Goal: Task Accomplishment & Management: Use online tool/utility

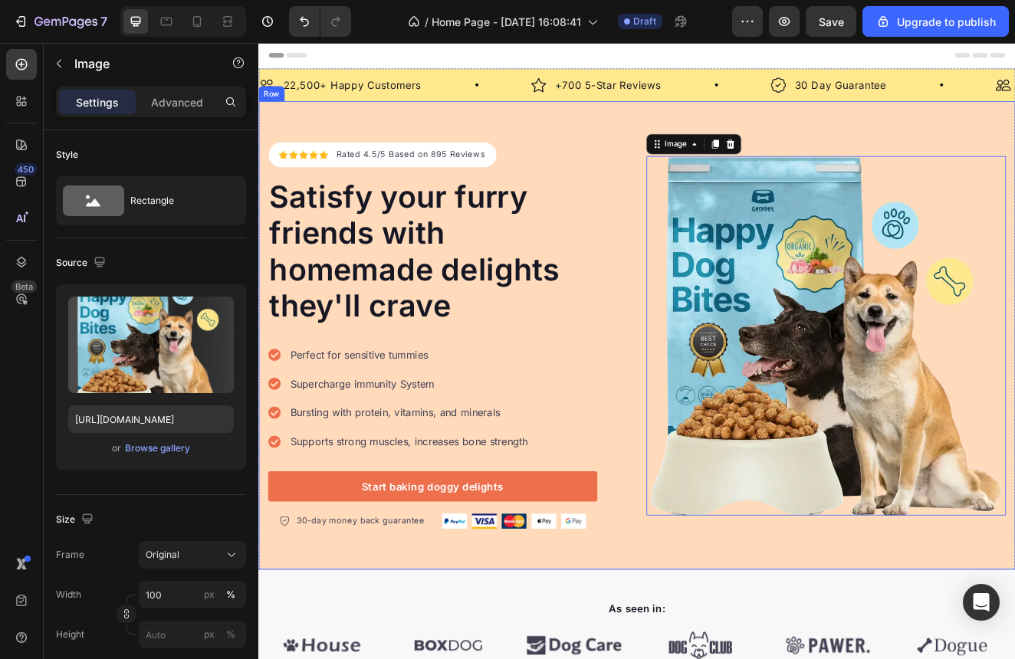
click at [665, 139] on div "Icon Icon Icon Icon Icon Icon List Hoz Rated 4.5/5 Based on 895 Reviews Text bl…" at bounding box center [718, 398] width 920 height 569
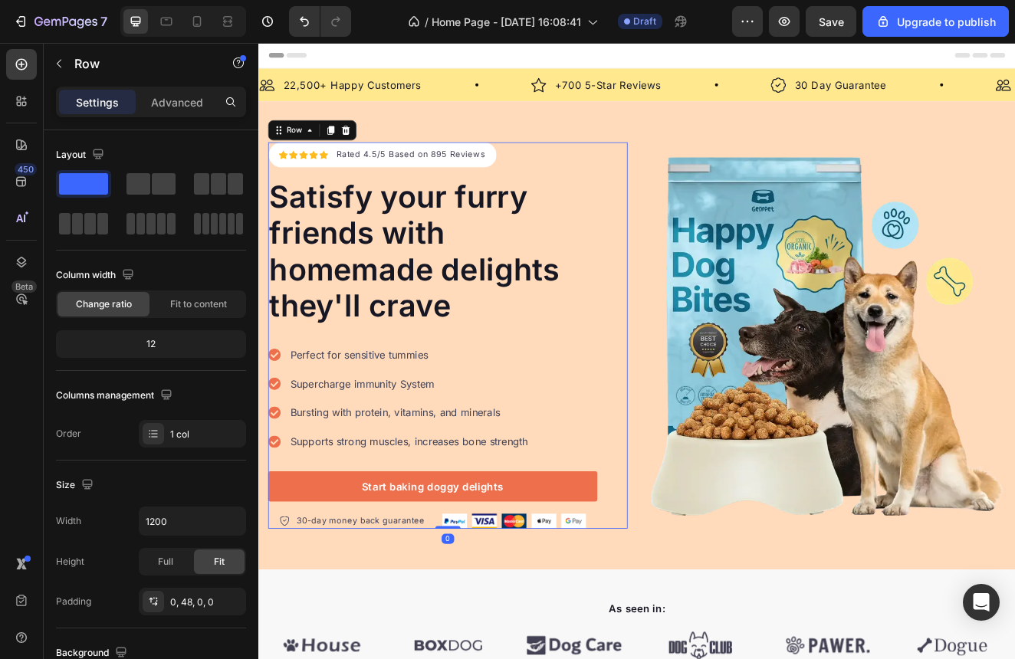
click at [691, 179] on div "Icon Icon Icon Icon Icon Icon List Hoz Rated 4.5/5 Based on 895 Reviews Text bl…" at bounding box center [488, 399] width 437 height 470
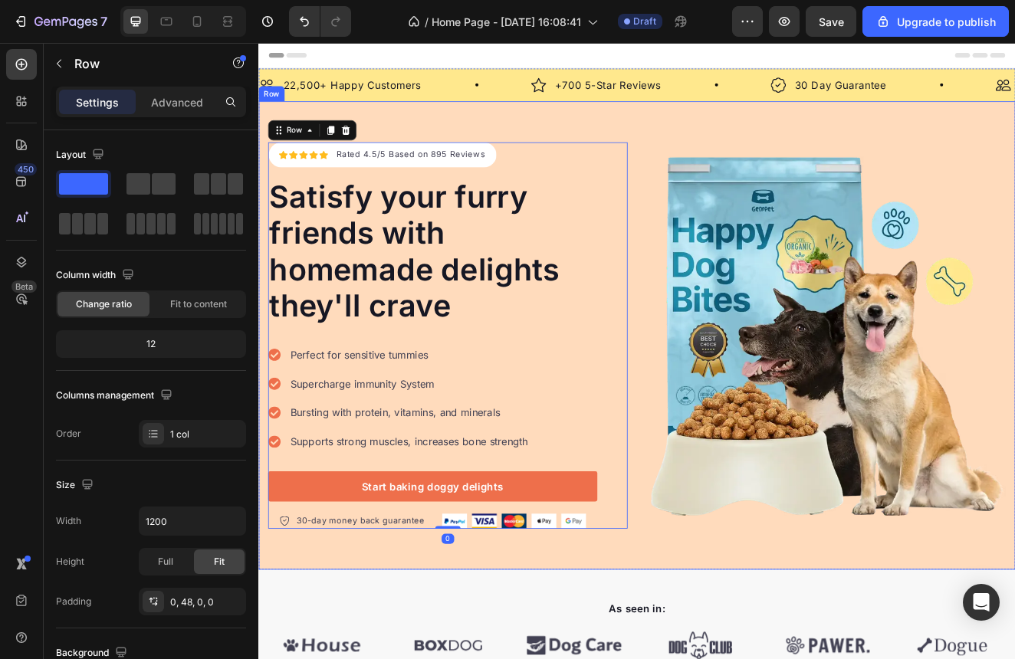
click at [704, 149] on div "Icon Icon Icon Icon Icon Icon List Hoz Rated 4.5/5 Based on 895 Reviews Text bl…" at bounding box center [718, 398] width 920 height 569
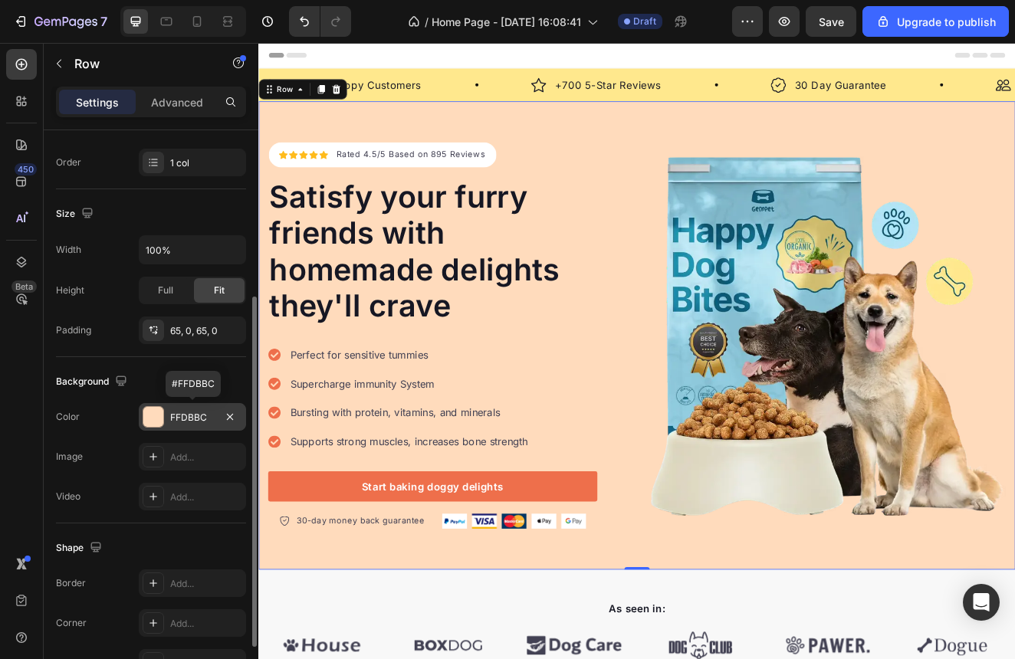
scroll to position [363, 0]
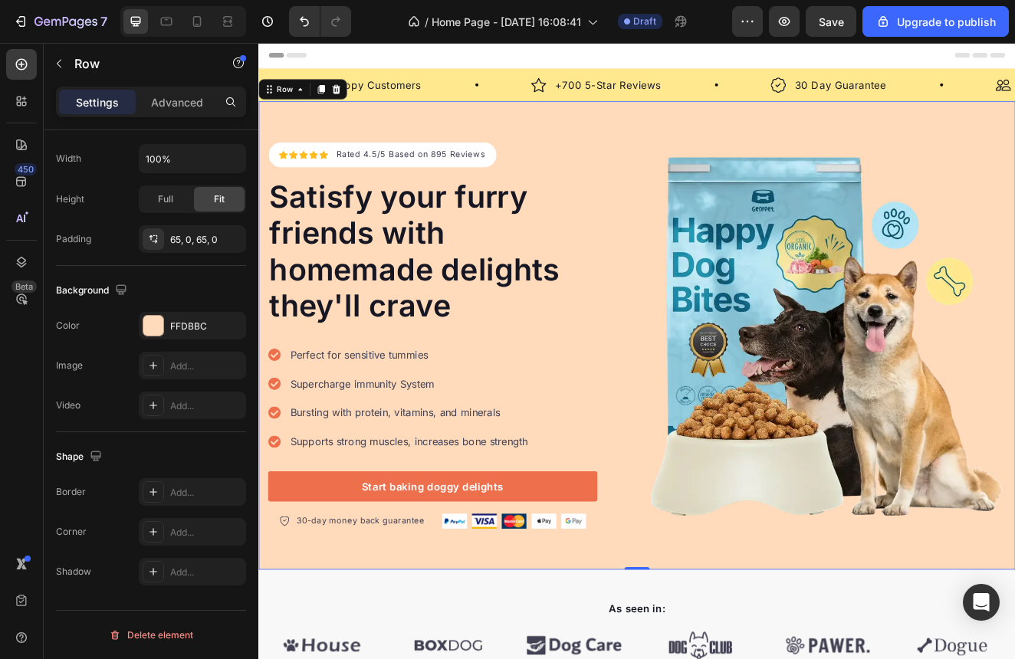
click at [724, 141] on div "Icon Icon Icon Icon Icon Icon List Hoz Rated 4.5/5 Based on 895 Reviews Text bl…" at bounding box center [718, 398] width 920 height 569
click at [153, 379] on div "Add..." at bounding box center [192, 366] width 107 height 28
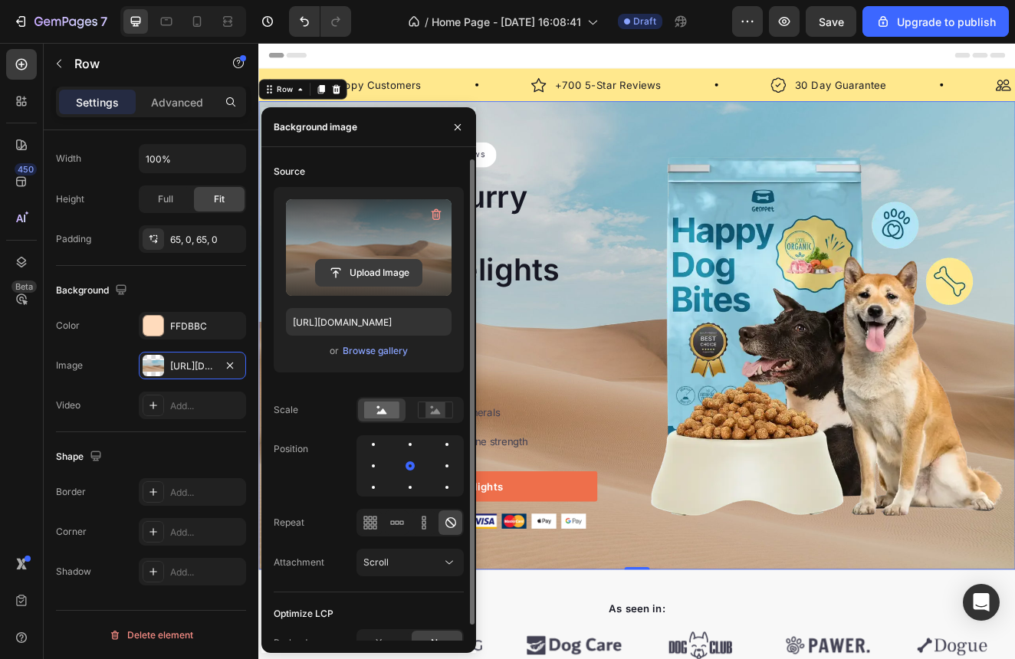
click at [393, 278] on input "file" at bounding box center [369, 273] width 106 height 26
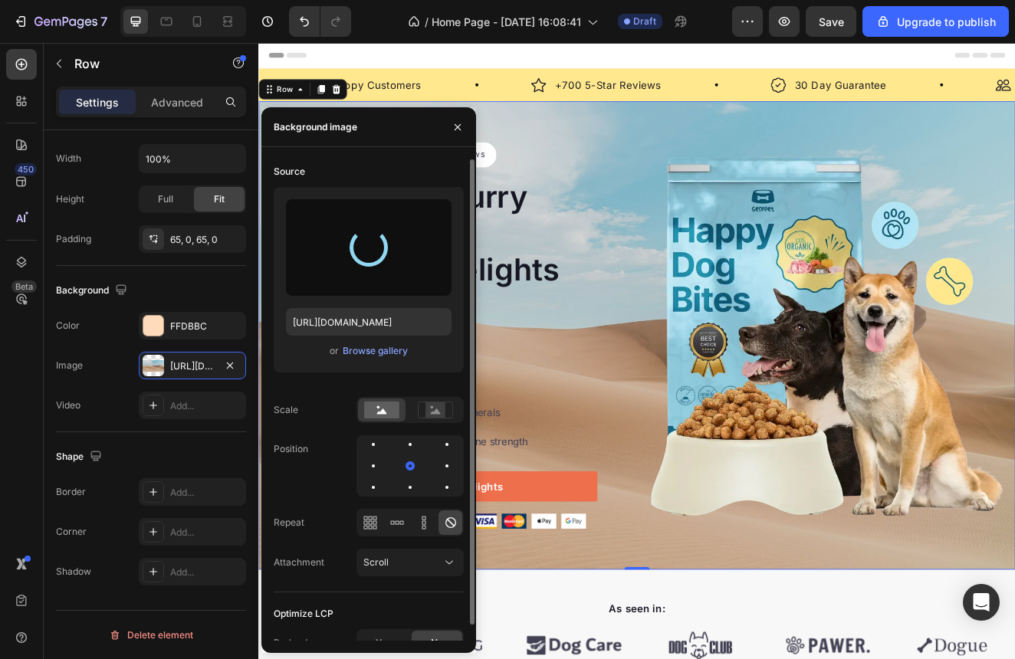
type input "[URL][DOMAIN_NAME]"
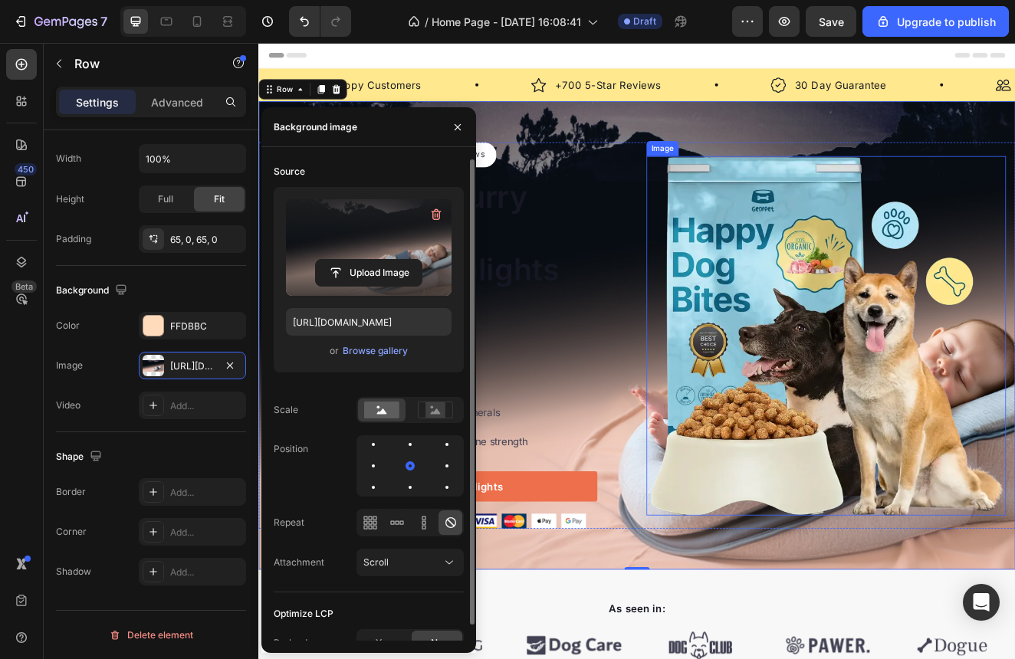
click at [842, 355] on img at bounding box center [948, 399] width 437 height 437
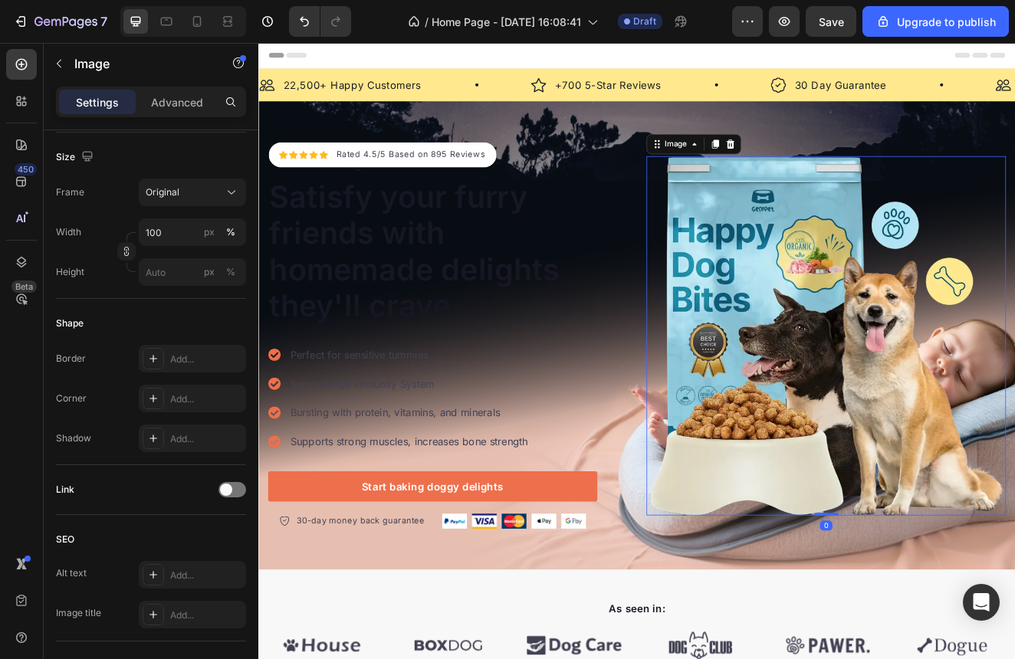
scroll to position [0, 0]
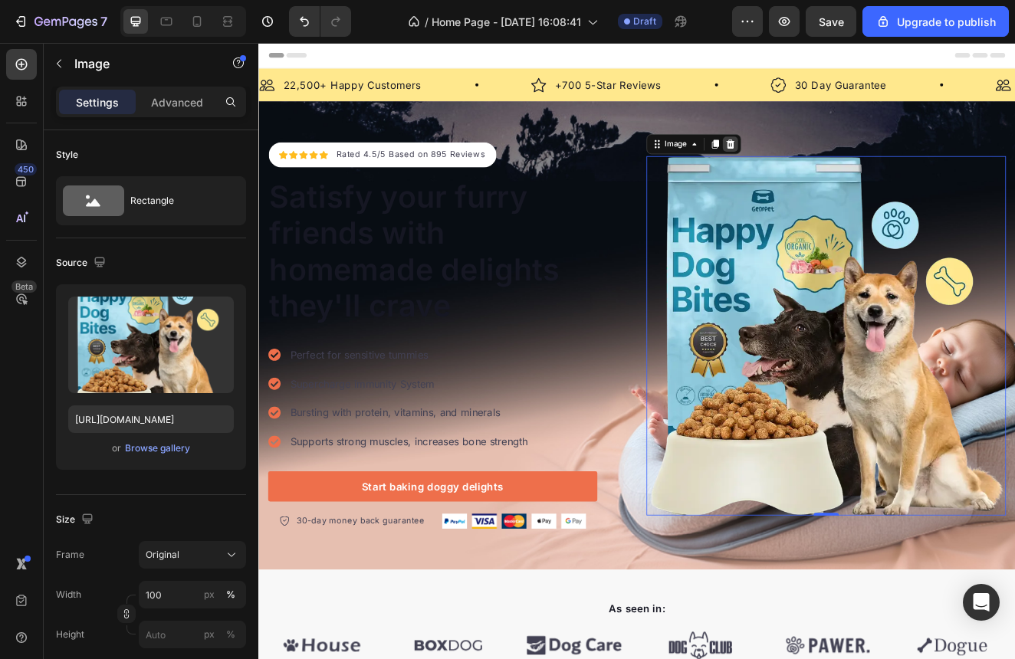
click at [841, 164] on div at bounding box center [831, 166] width 18 height 18
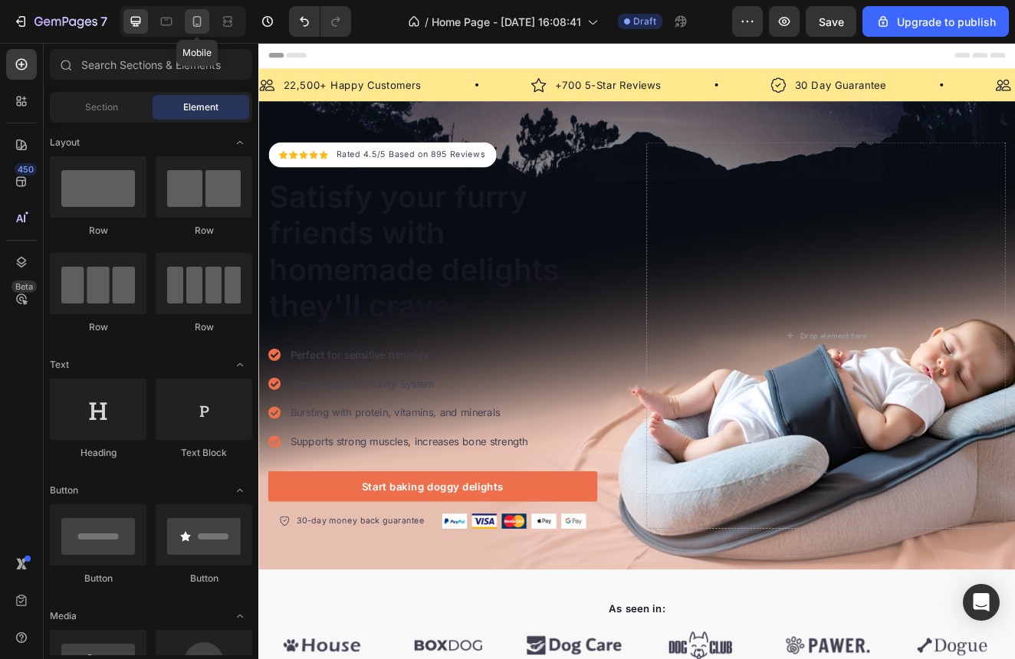
click at [200, 21] on icon at bounding box center [197, 21] width 8 height 11
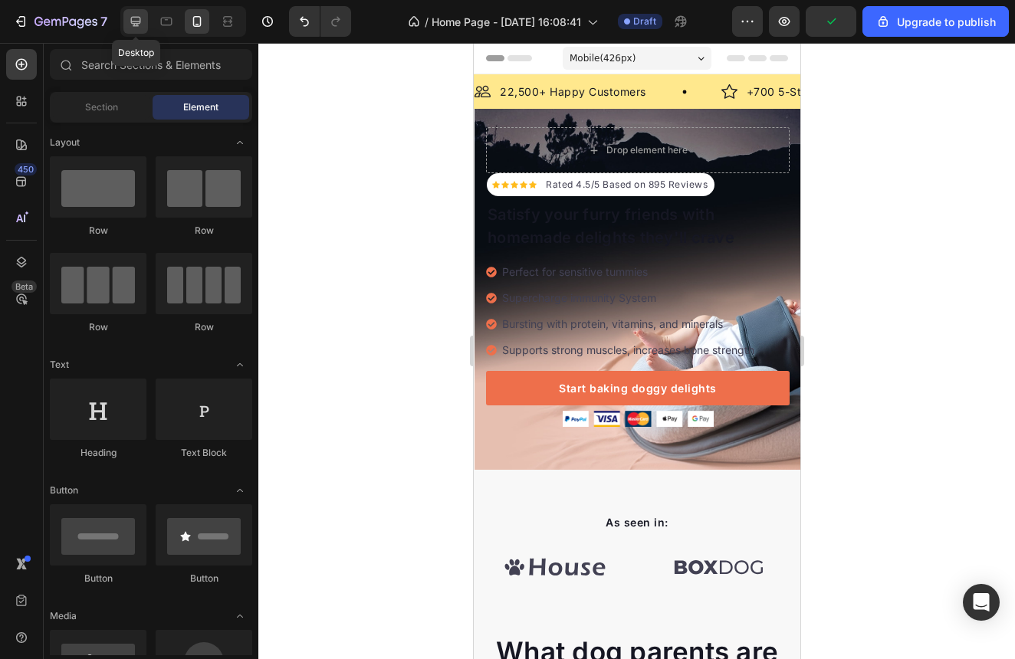
click at [136, 22] on icon at bounding box center [136, 22] width 10 height 10
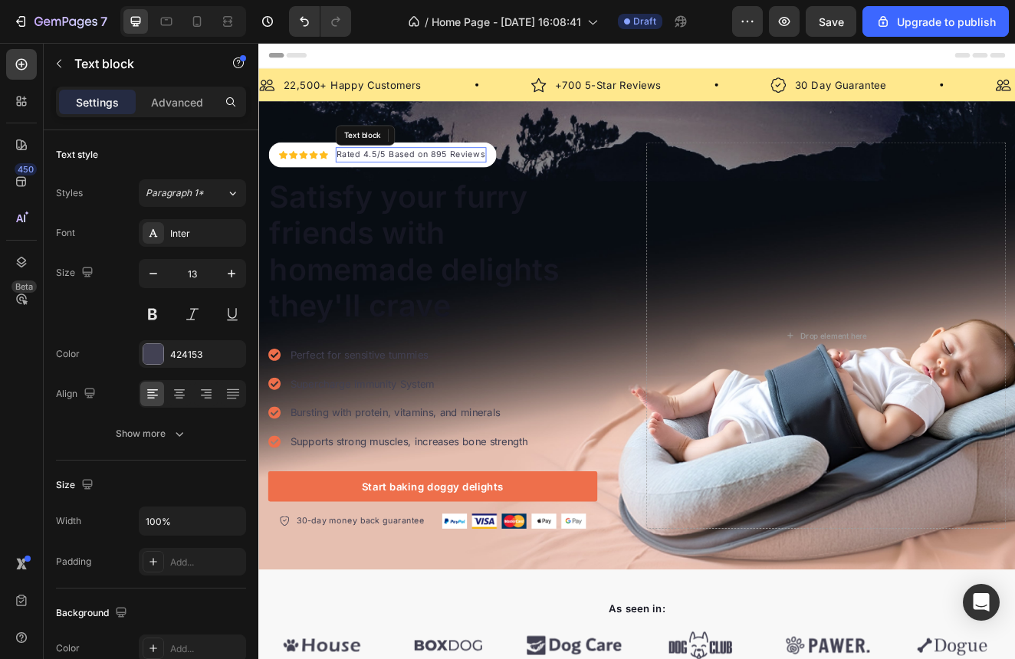
click at [408, 179] on p "Rated 4.5/5 Based on 895 Reviews" at bounding box center [443, 179] width 180 height 15
click at [384, 179] on p "Rated 4.5/5 Based on 895 Reviews" at bounding box center [443, 179] width 180 height 15
click at [379, 179] on p "Rated 4.5/5 Based on 895 Reviews" at bounding box center [443, 179] width 180 height 15
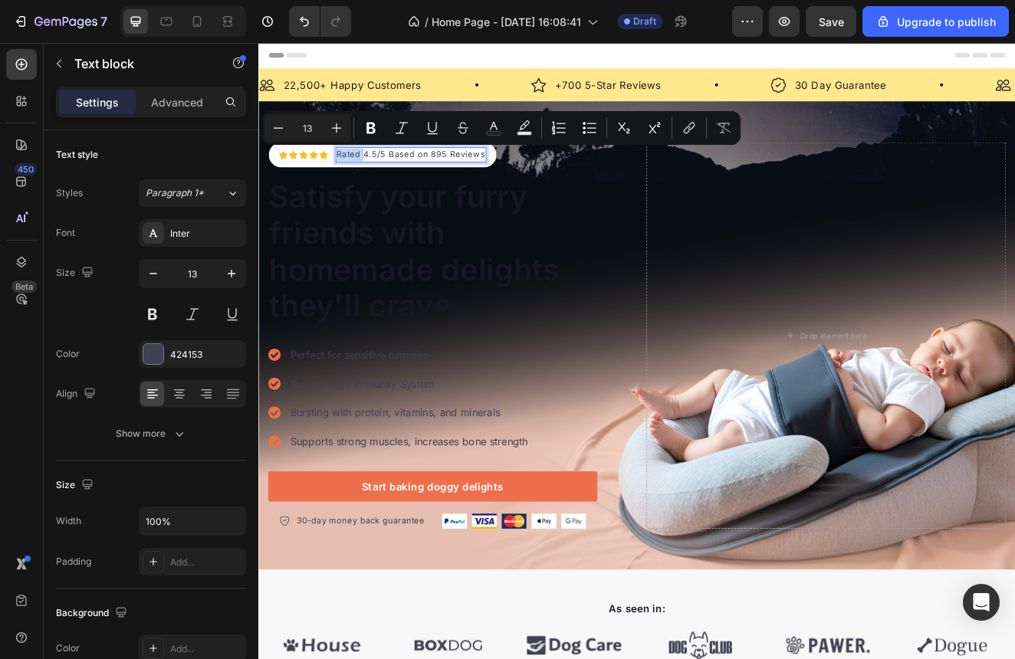
drag, startPoint x: 379, startPoint y: 179, endPoint x: 356, endPoint y: 179, distance: 23.0
click at [356, 179] on p "Rated 4.5/5 Based on 895 Reviews" at bounding box center [443, 179] width 180 height 15
click at [381, 173] on p "Rated 4.5/5 Based on 895 Reviews" at bounding box center [443, 179] width 180 height 15
drag, startPoint x: 381, startPoint y: 178, endPoint x: 352, endPoint y: 179, distance: 29.2
click at [352, 179] on div "Rated 4.5/5 Based on 895 Reviews" at bounding box center [443, 179] width 183 height 18
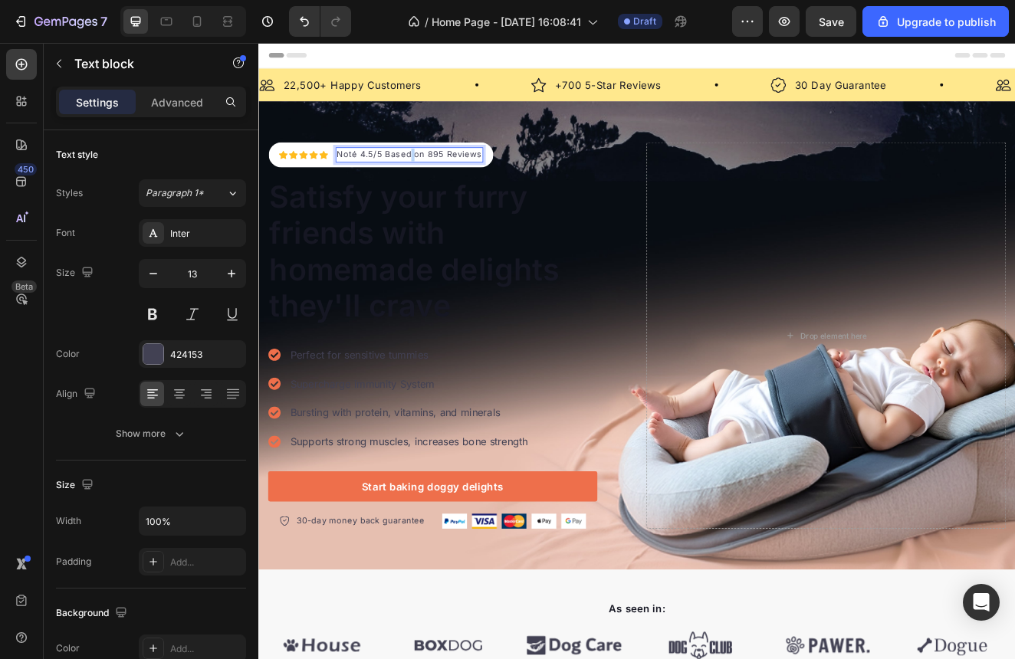
click at [438, 177] on p "Noté 4.5/5 Based on 895 Reviews" at bounding box center [441, 179] width 176 height 15
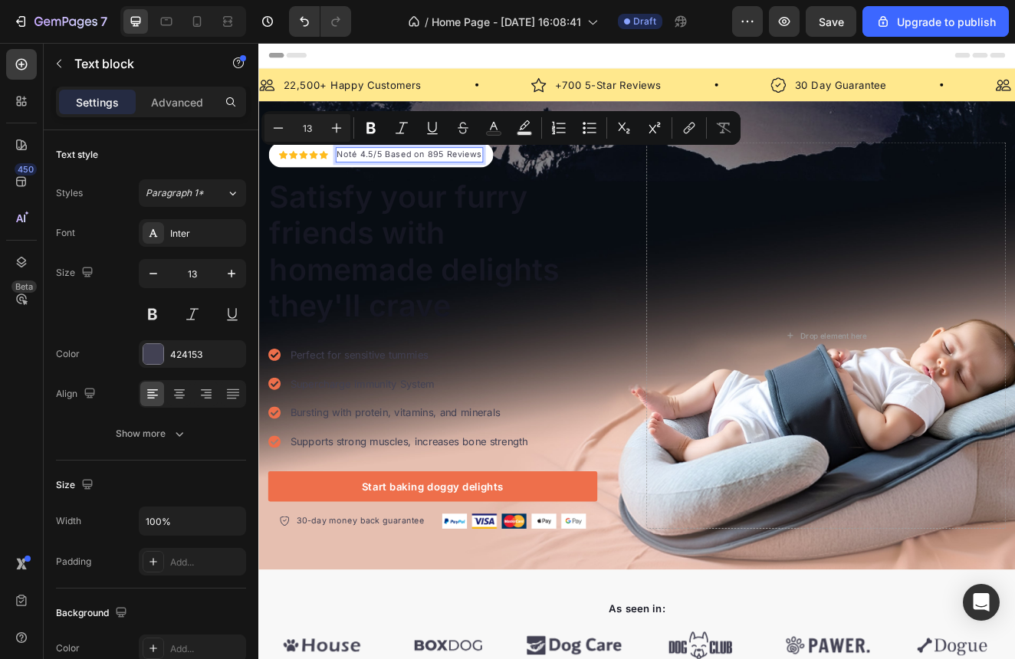
click at [457, 177] on p "Noté 4.5/5 Based on 895 Reviews" at bounding box center [441, 179] width 176 height 15
drag, startPoint x: 457, startPoint y: 177, endPoint x: 415, endPoint y: 180, distance: 42.3
click at [415, 180] on p "Noté 4.5/5 Based on 895 Reviews" at bounding box center [441, 179] width 176 height 15
click at [469, 176] on p "Noté 4.5/5 Based on 895 Reviews" at bounding box center [441, 179] width 176 height 15
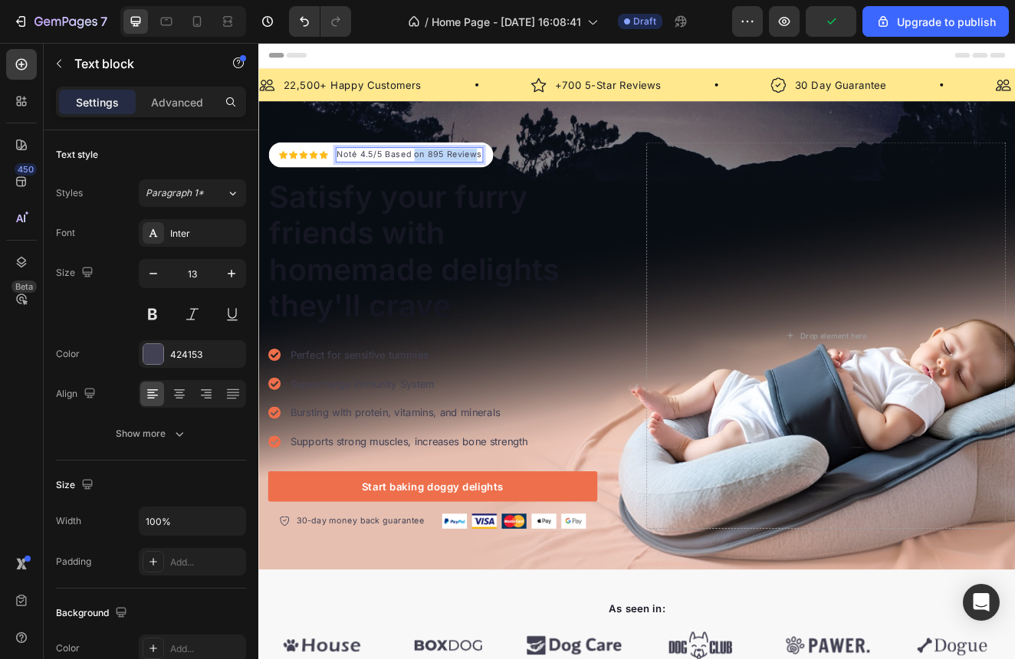
drag, startPoint x: 521, startPoint y: 178, endPoint x: 445, endPoint y: 184, distance: 76.9
click at [445, 182] on p "Noté 4.5/5 Based on 895 Reviews" at bounding box center [441, 179] width 176 height 15
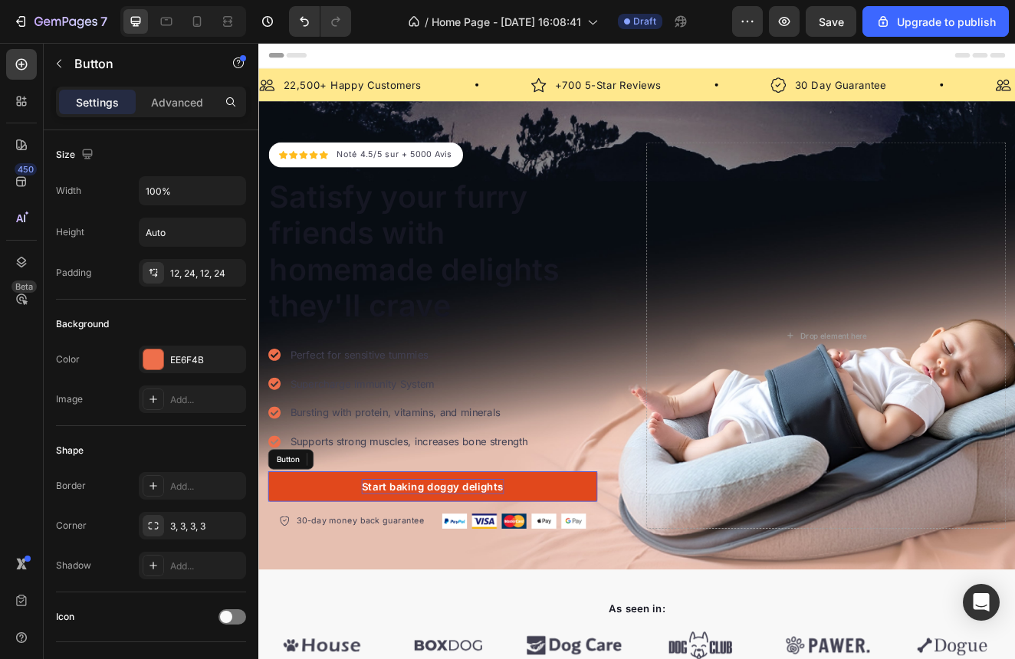
click at [448, 579] on div "Start baking doggy delights" at bounding box center [469, 582] width 173 height 18
click at [448, 579] on p "Start baking doggy delights" at bounding box center [469, 582] width 173 height 18
click at [496, 579] on p "Commendez votre Babydou" at bounding box center [469, 582] width 173 height 18
click at [643, 582] on link "Commendez votre lit Babydou" at bounding box center [470, 582] width 400 height 37
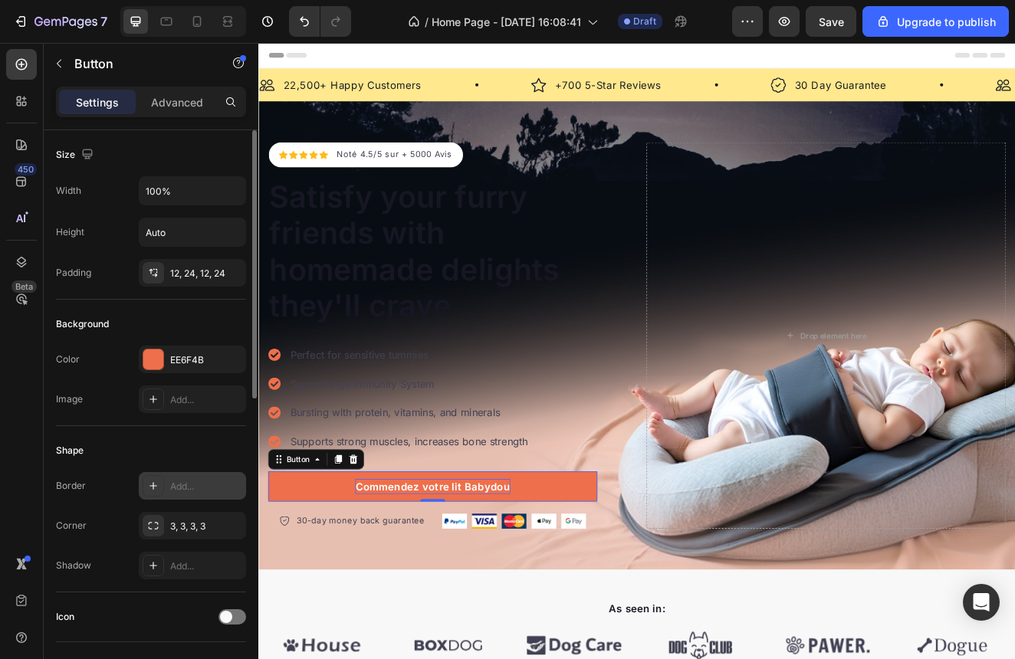
click at [179, 491] on div "Add..." at bounding box center [206, 487] width 72 height 14
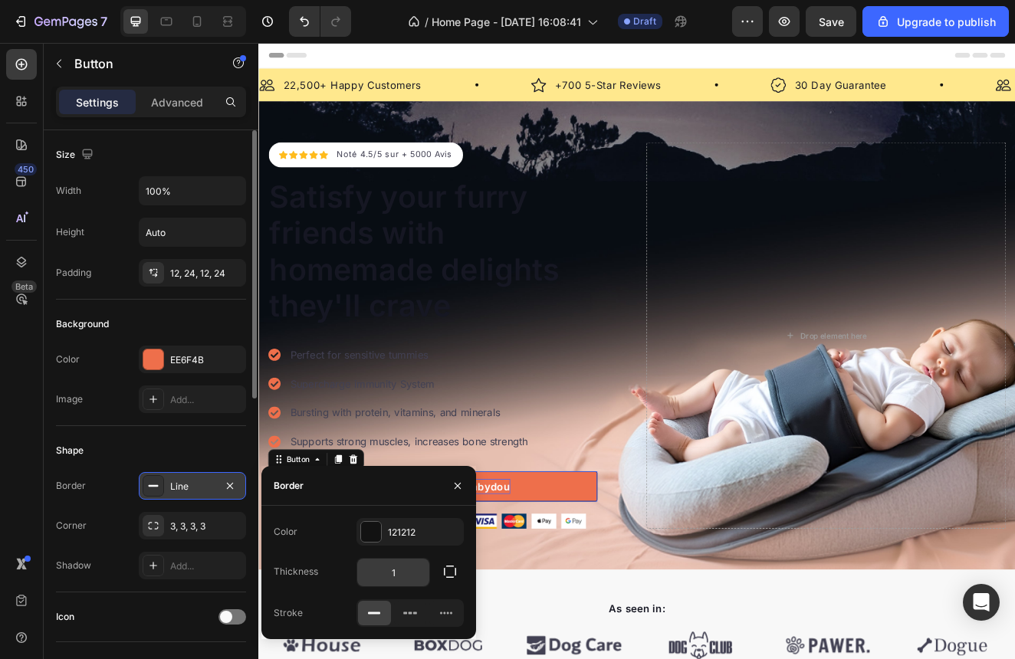
click at [408, 572] on input "1" at bounding box center [393, 573] width 72 height 28
type input "8"
click at [228, 487] on icon "button" at bounding box center [230, 485] width 6 height 6
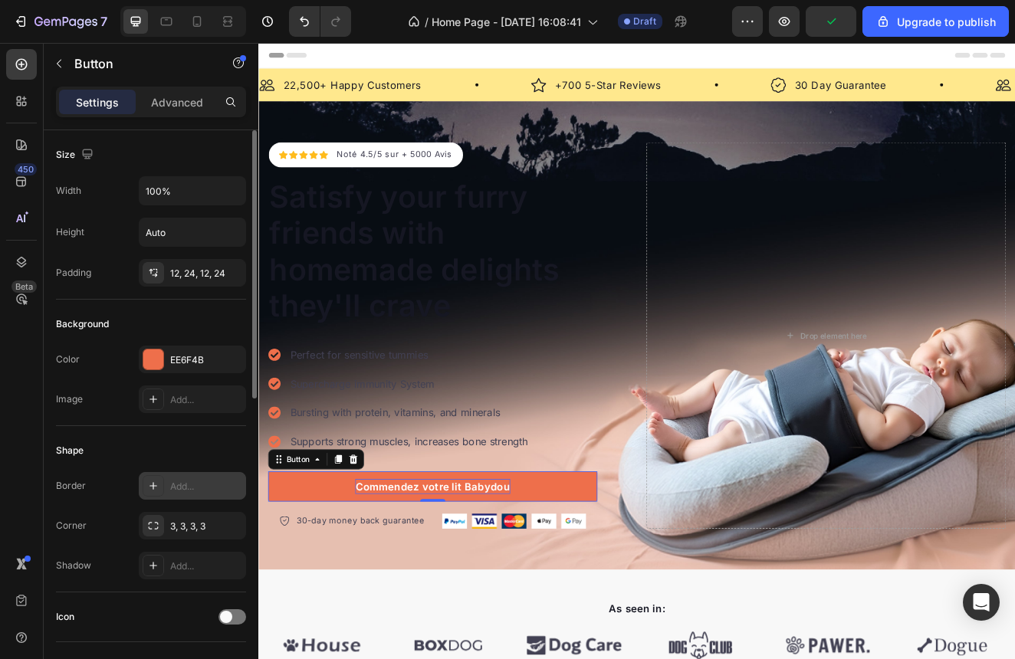
click at [217, 540] on div "Border Add... Corner 3, 3, 3, 3 Shadow Add..." at bounding box center [151, 525] width 190 height 107
click at [212, 537] on div "3, 3, 3, 3" at bounding box center [192, 526] width 107 height 28
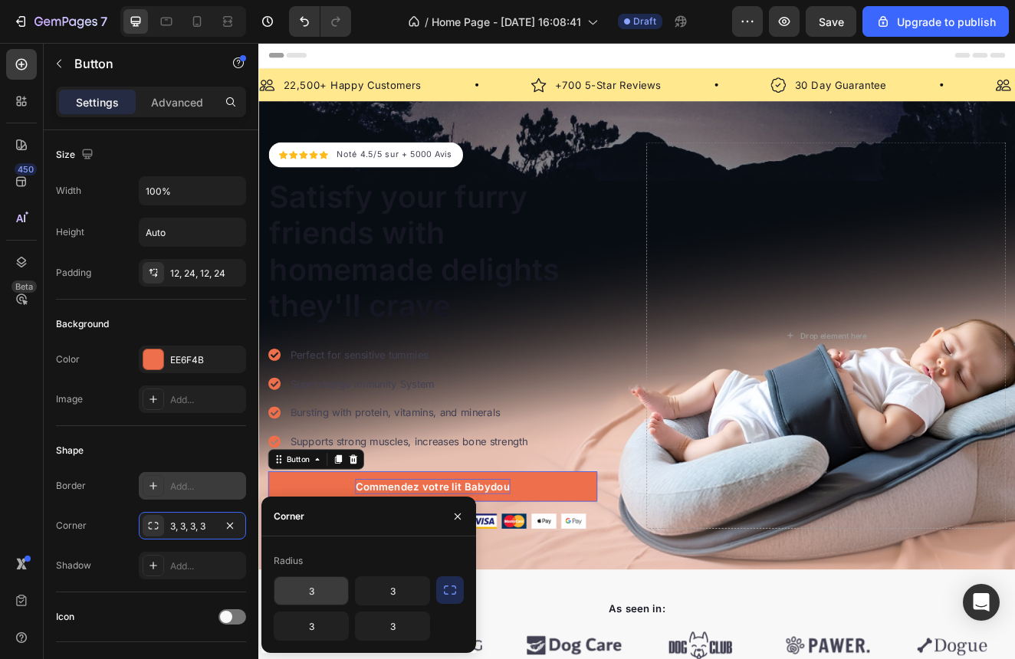
click at [333, 597] on input "3" at bounding box center [311, 591] width 74 height 28
type input "8"
click at [455, 596] on icon "button" at bounding box center [449, 590] width 15 height 15
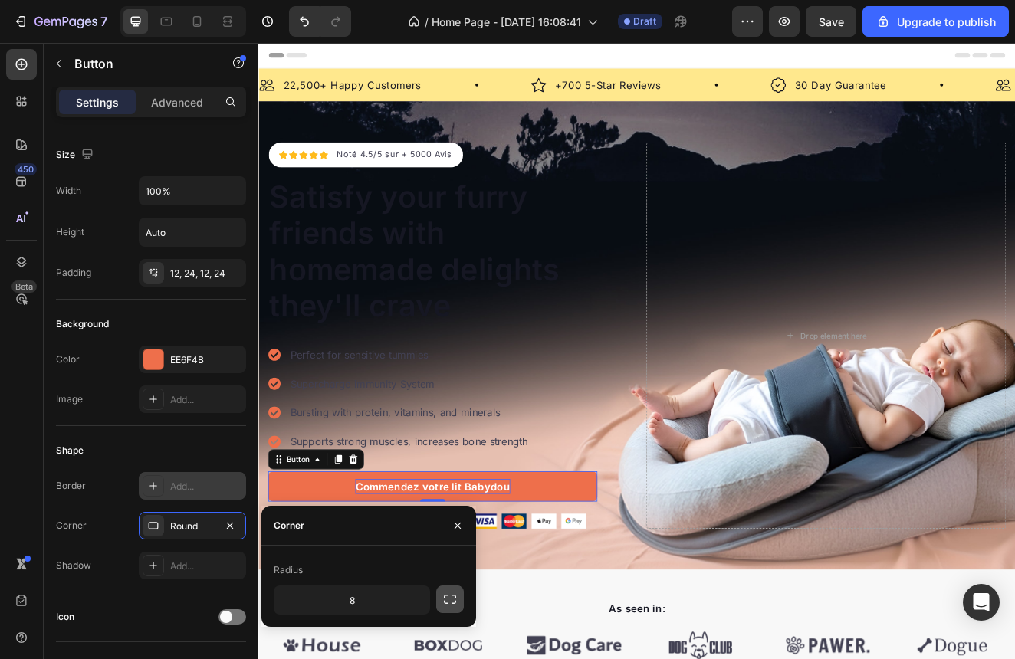
click at [455, 596] on icon "button" at bounding box center [450, 599] width 12 height 9
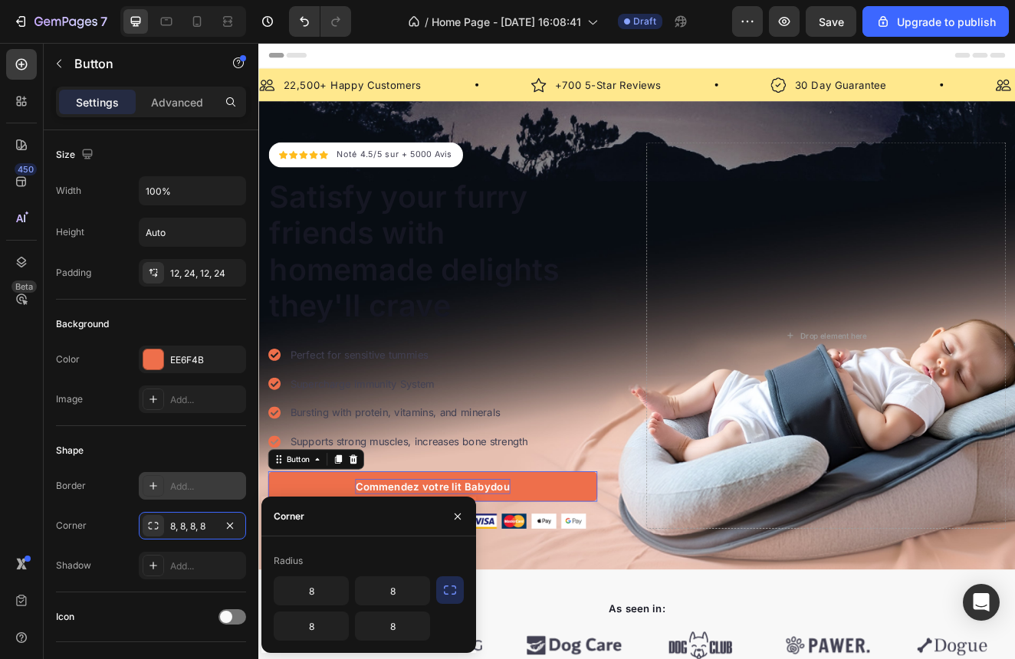
click at [455, 596] on icon "button" at bounding box center [449, 590] width 15 height 15
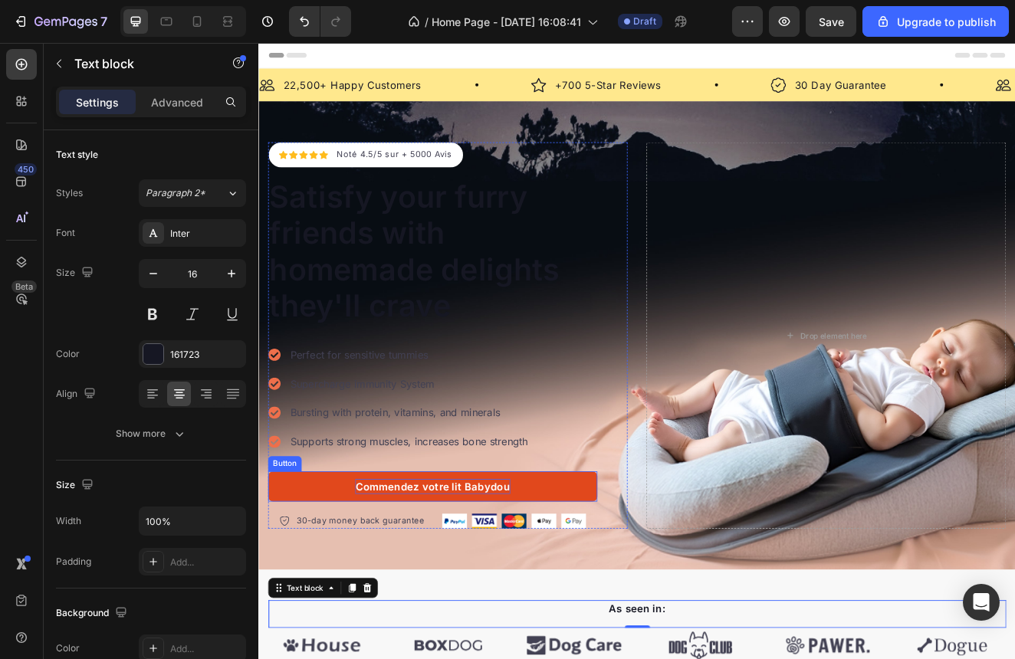
click at [621, 583] on link "Commendez votre lit Babydou" at bounding box center [470, 582] width 400 height 37
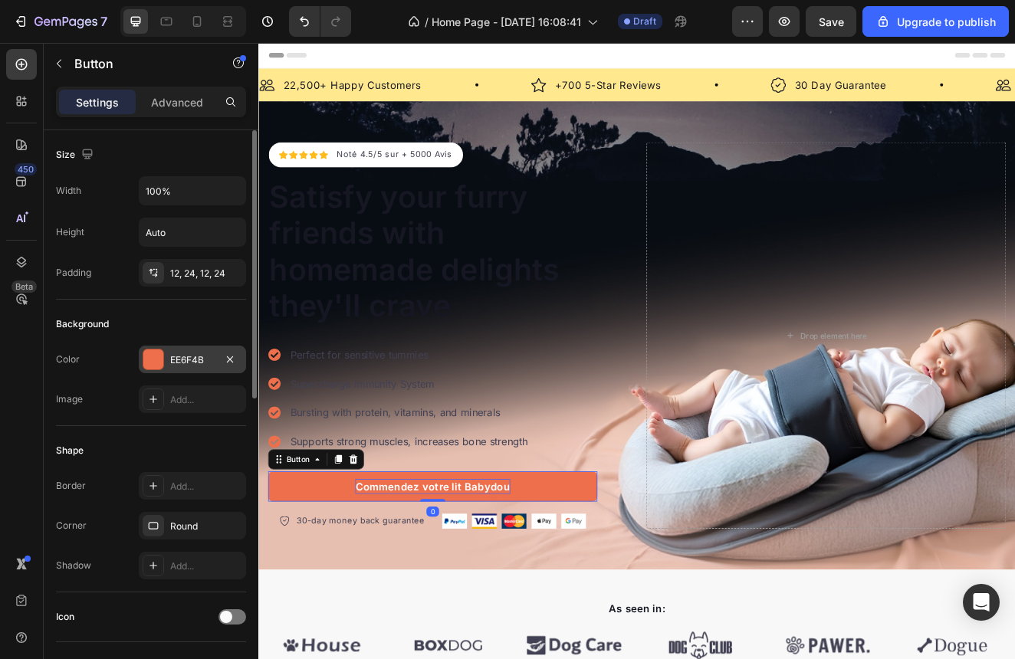
click at [156, 366] on div at bounding box center [153, 360] width 20 height 20
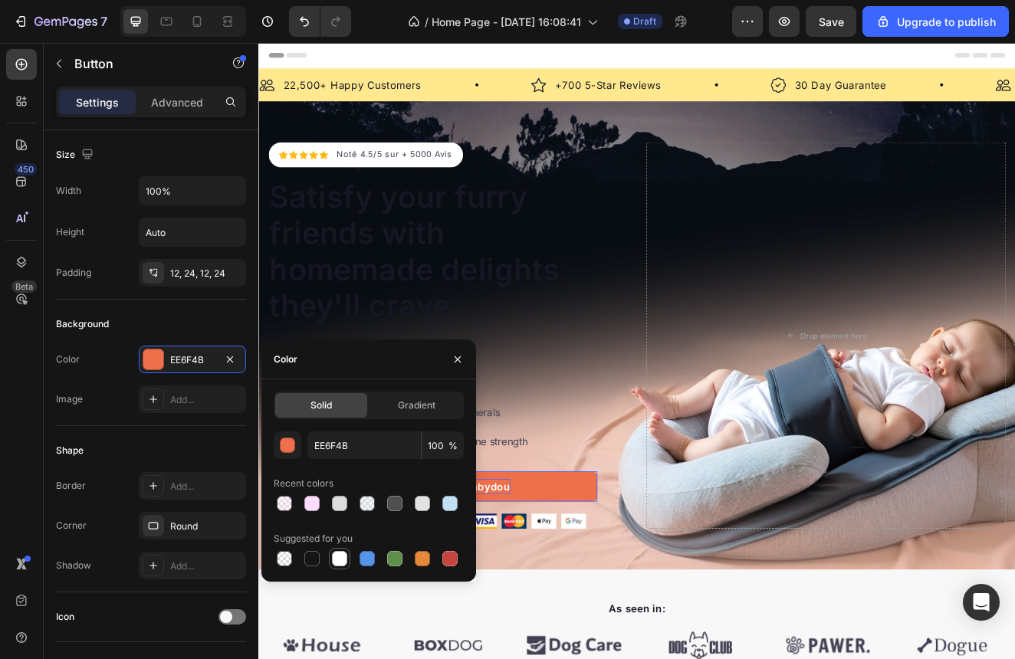
click at [342, 562] on div at bounding box center [339, 558] width 15 height 15
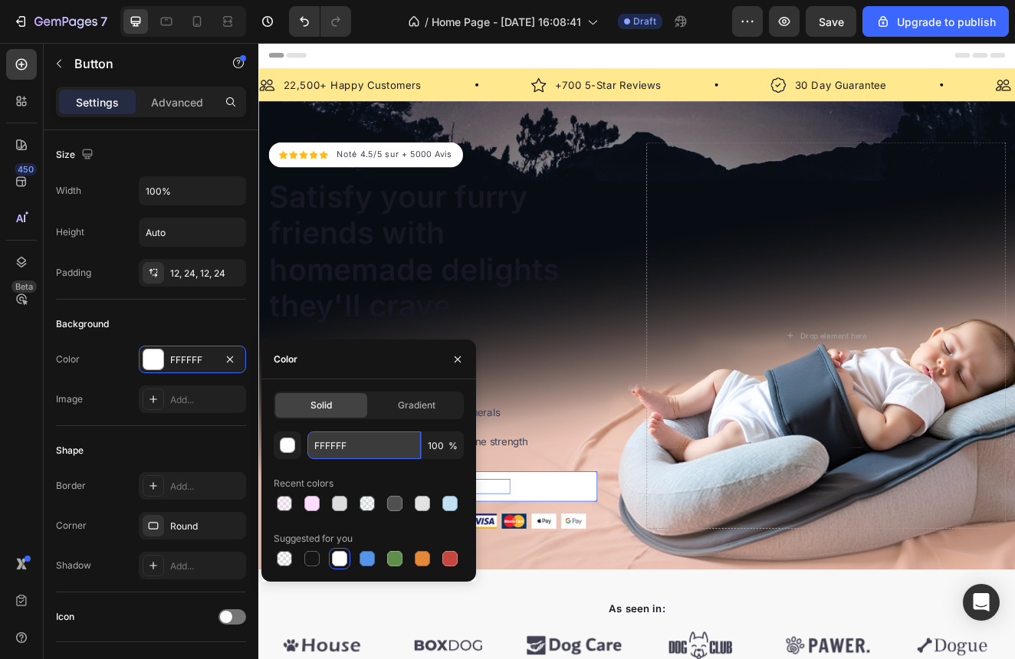
click at [327, 443] on input "FFFFFF" at bounding box center [363, 446] width 113 height 28
paste input "C2E0F4"
type input "C2E0F4"
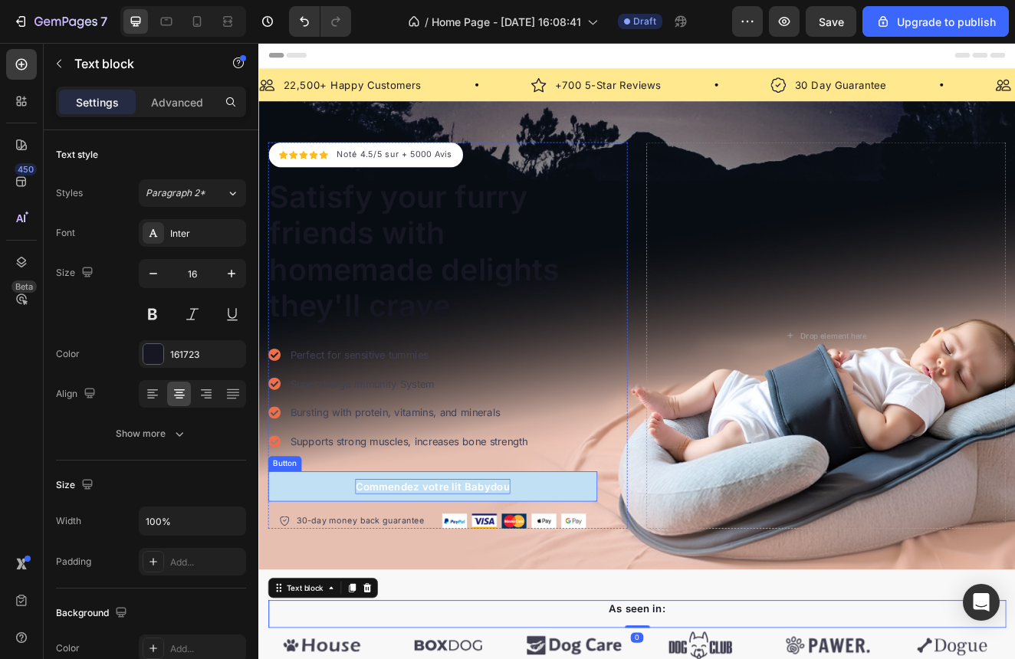
click at [465, 582] on p "Commendez votre lit Babydou" at bounding box center [470, 582] width 189 height 18
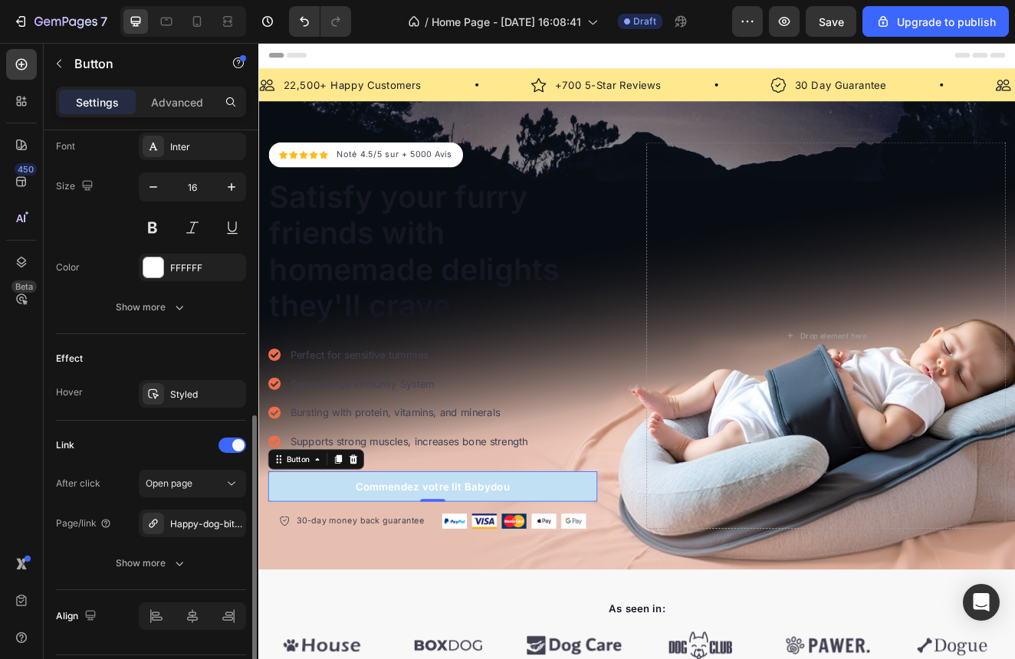
scroll to position [646, 0]
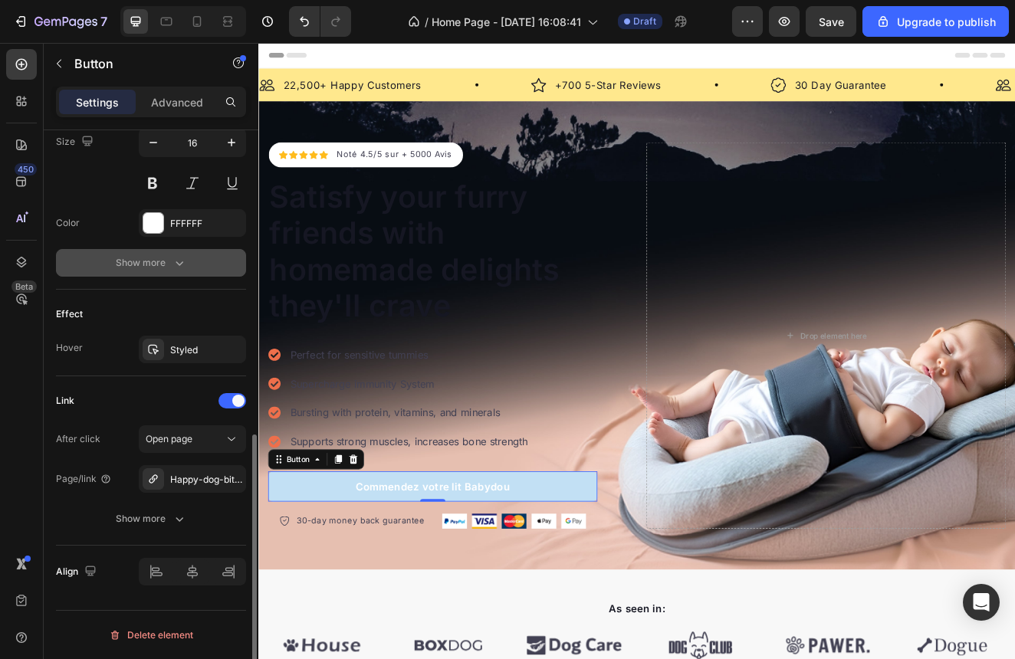
click at [179, 274] on button "Show more" at bounding box center [151, 263] width 190 height 28
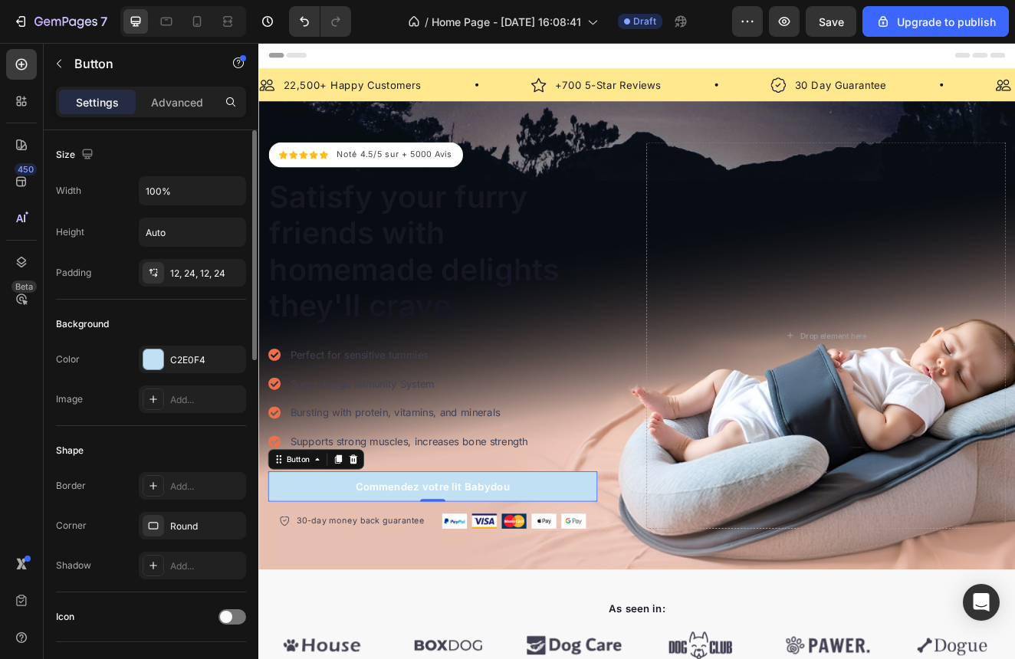
scroll to position [8, 0]
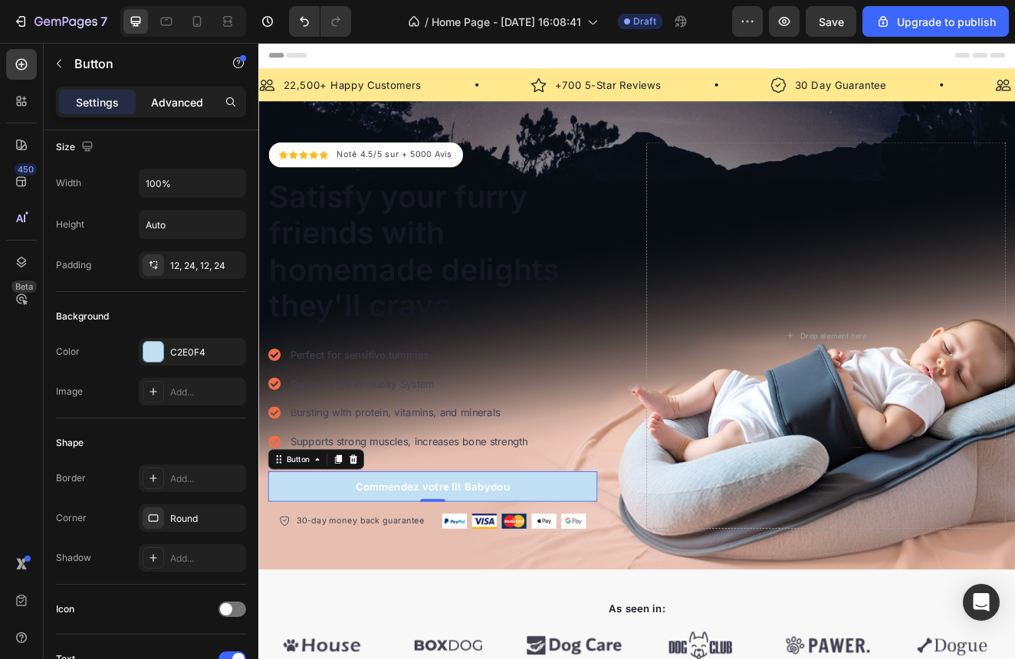
click at [181, 98] on p "Advanced" at bounding box center [177, 102] width 52 height 16
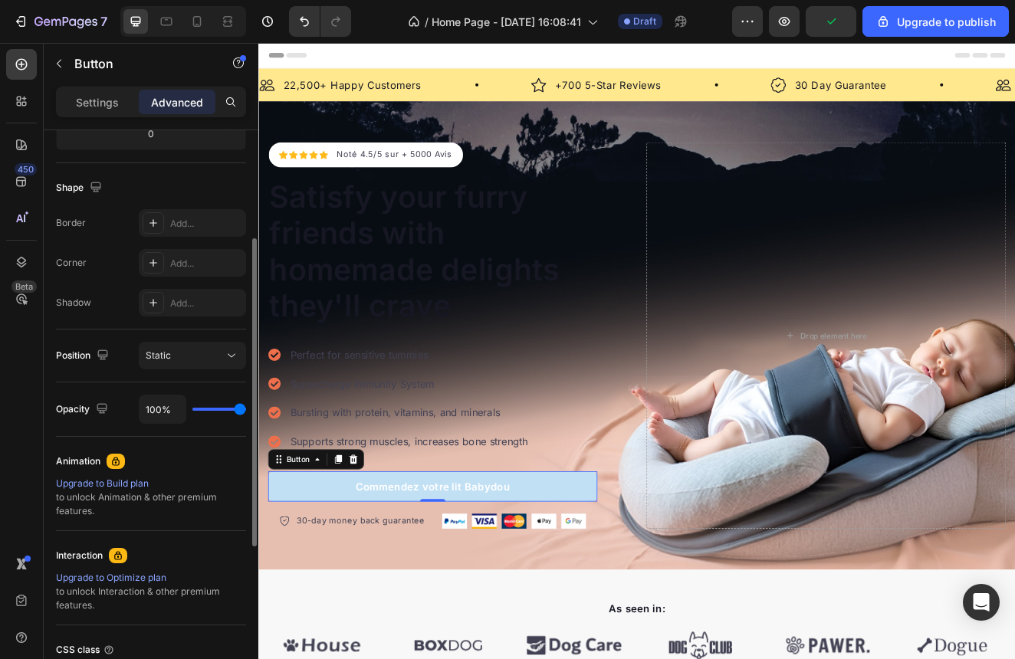
scroll to position [222, 0]
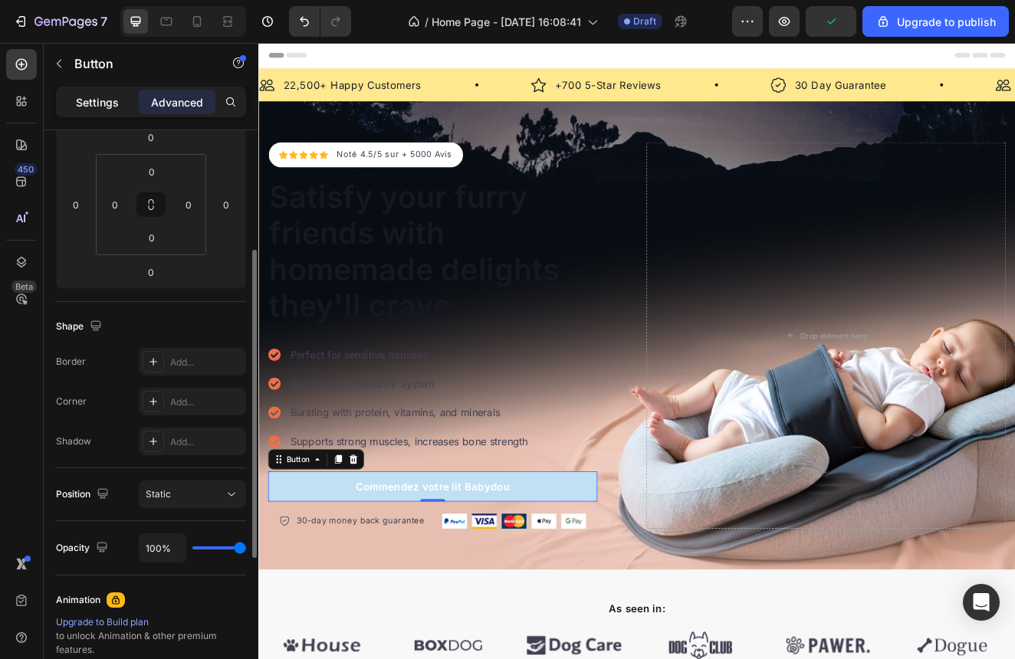
drag, startPoint x: 98, startPoint y: 92, endPoint x: 104, endPoint y: 104, distance: 13.7
click at [98, 92] on div "Settings" at bounding box center [97, 102] width 77 height 25
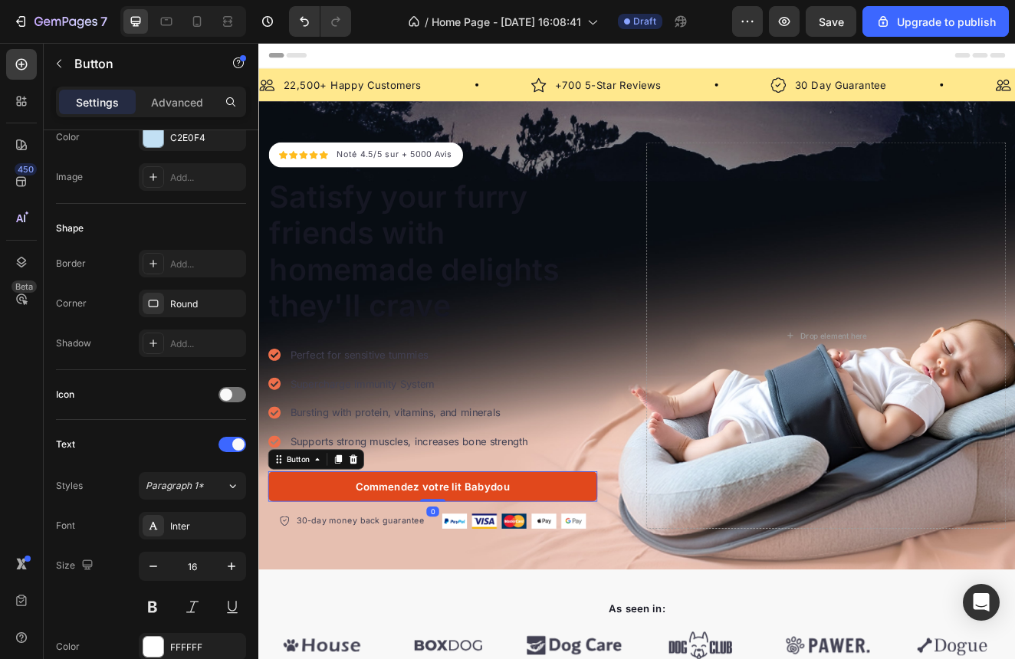
click at [328, 566] on link "Commendez votre lit Babydou" at bounding box center [470, 582] width 400 height 37
click at [635, 575] on link "Commendez votre lit Babydou" at bounding box center [470, 582] width 400 height 37
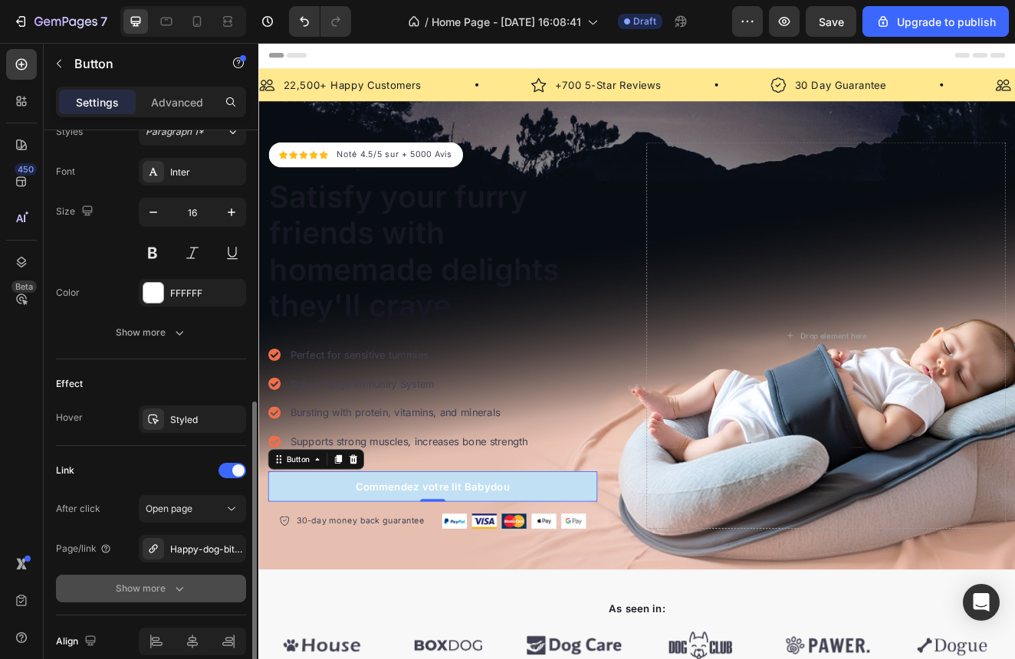
click at [153, 598] on button "Show more" at bounding box center [151, 589] width 190 height 28
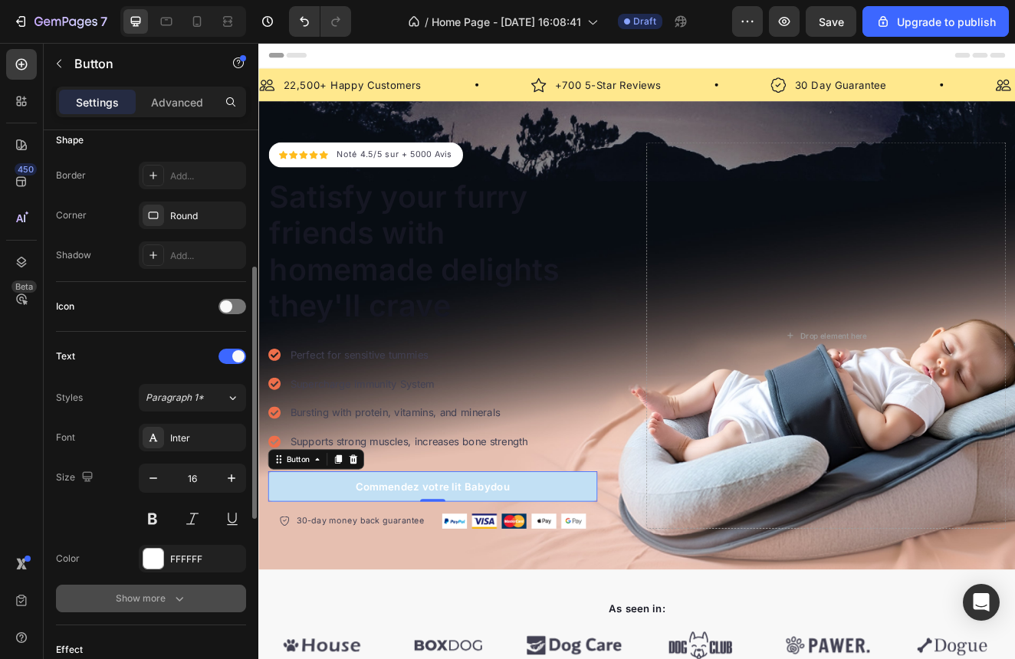
click at [156, 605] on div "Show more" at bounding box center [151, 598] width 71 height 15
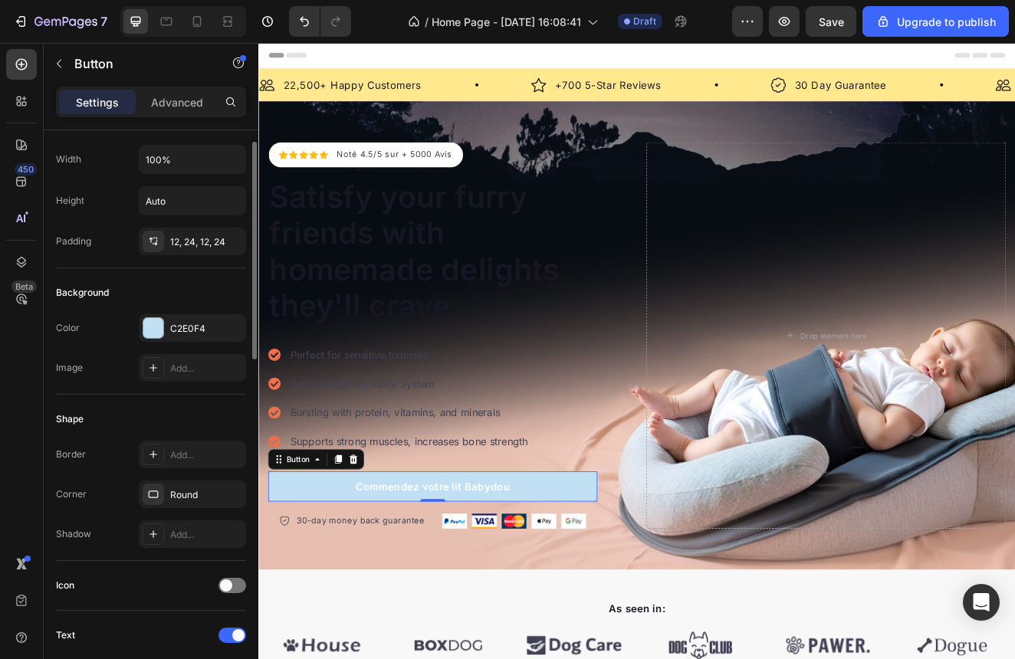
scroll to position [0, 0]
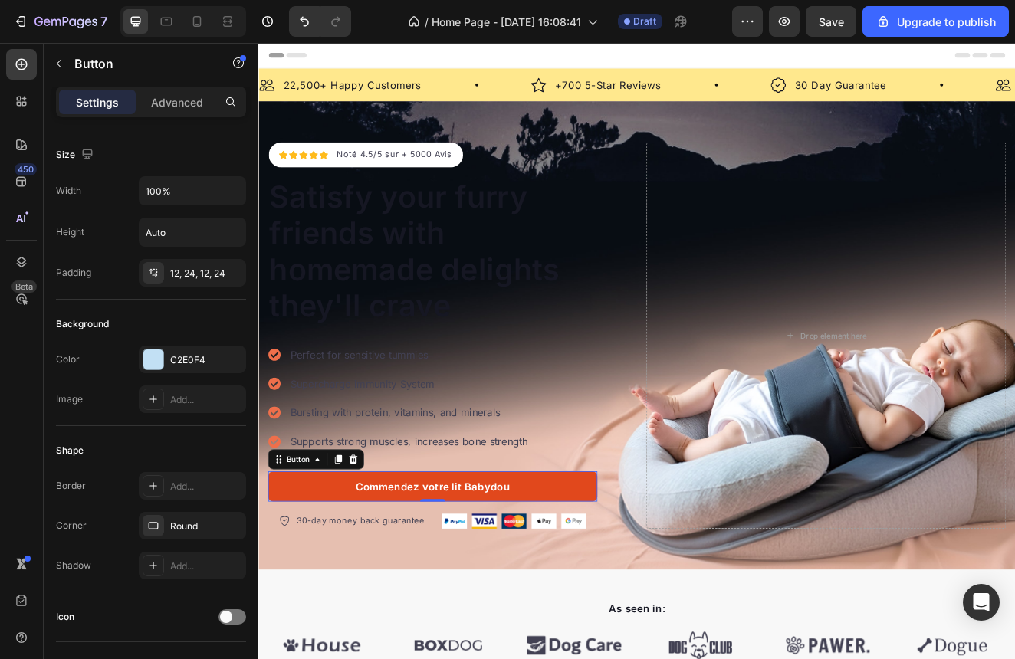
click at [582, 582] on link "Commendez votre lit Babydou" at bounding box center [470, 582] width 400 height 37
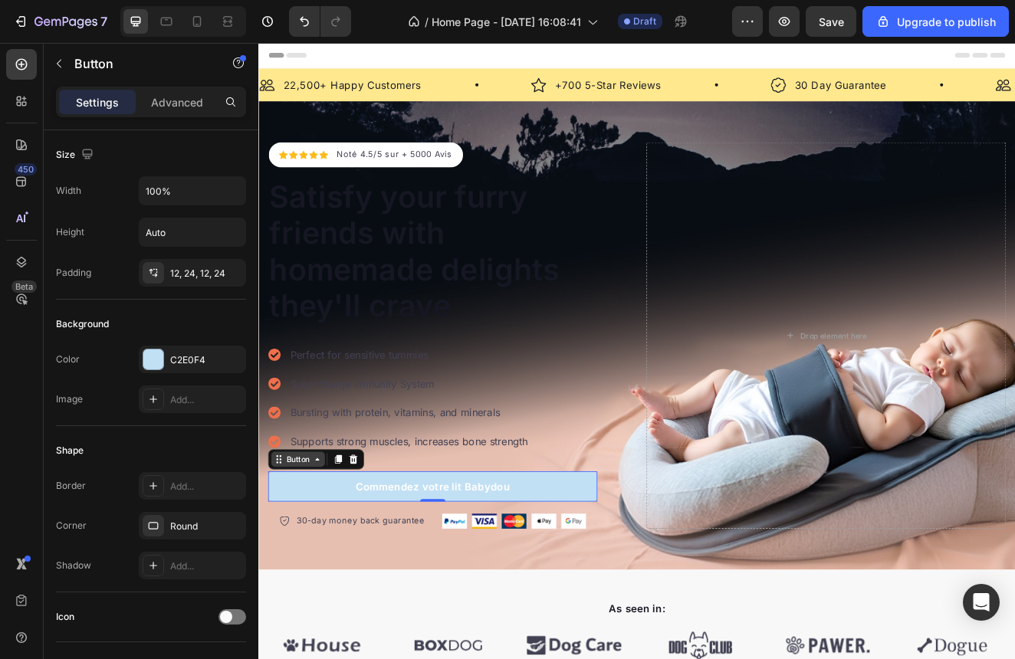
click at [327, 545] on icon at bounding box center [329, 549] width 12 height 12
click at [327, 551] on icon at bounding box center [329, 549] width 12 height 12
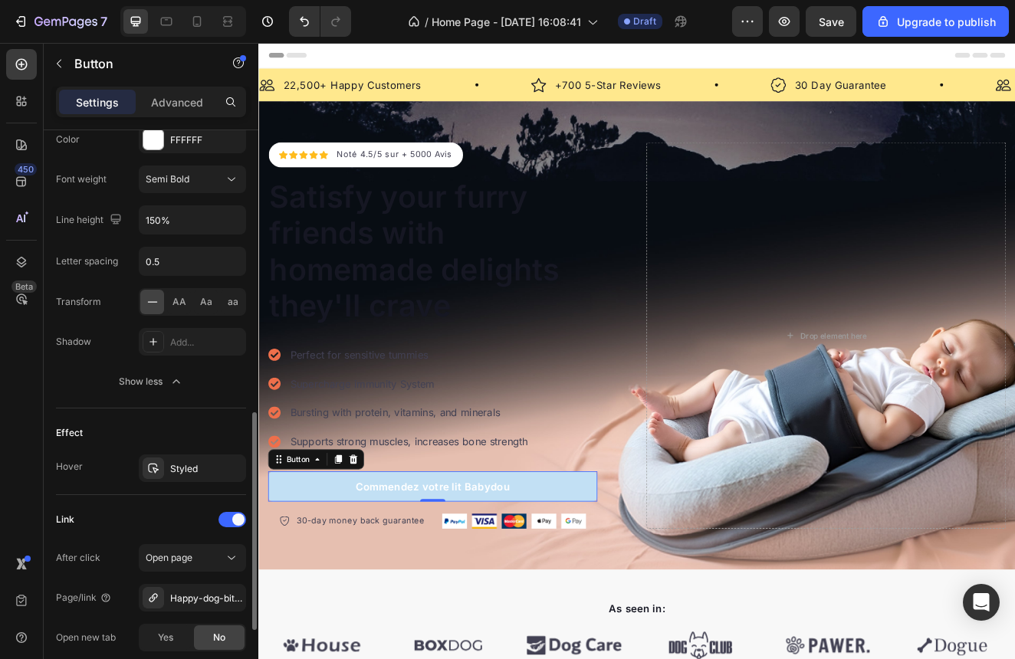
scroll to position [732, 0]
click at [187, 477] on div "Styled" at bounding box center [192, 466] width 107 height 28
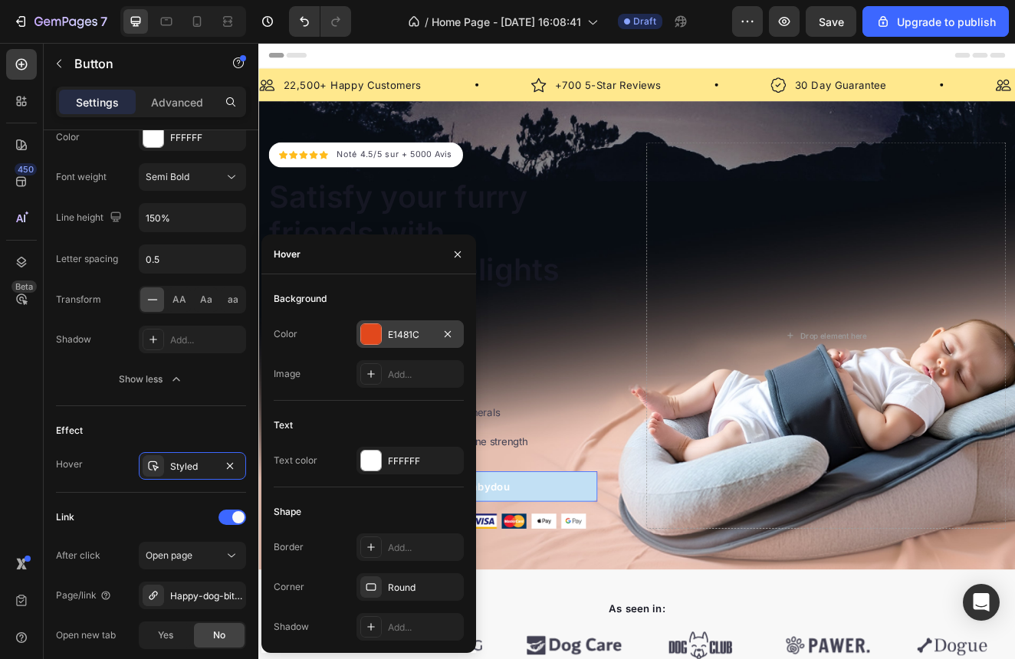
click at [403, 335] on div "E1481C" at bounding box center [410, 335] width 44 height 14
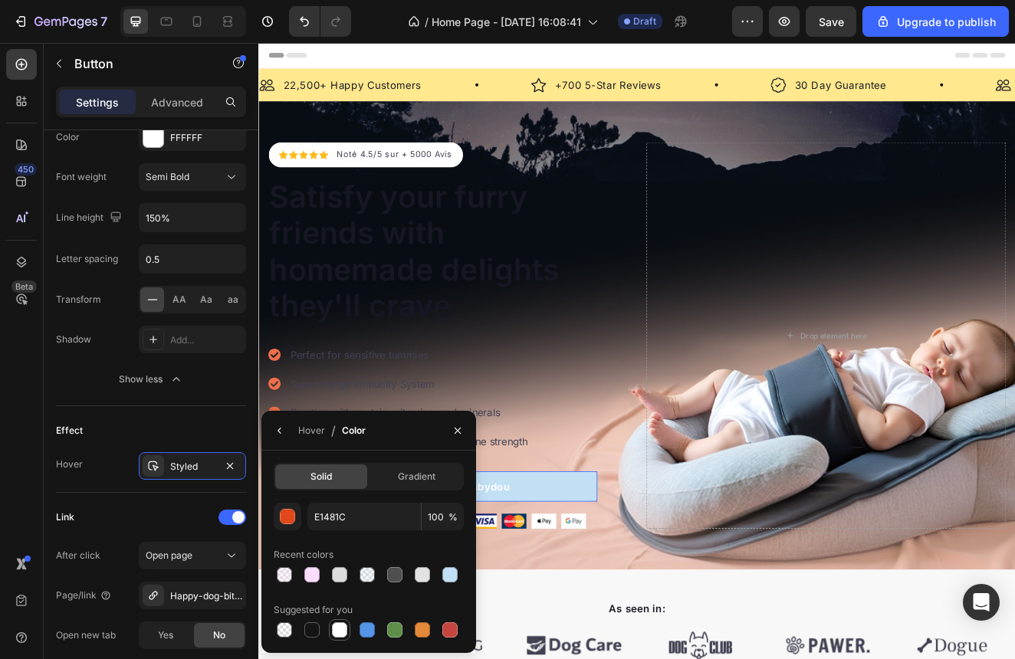
click at [336, 639] on div at bounding box center [339, 629] width 21 height 21
type input "FFFFFF"
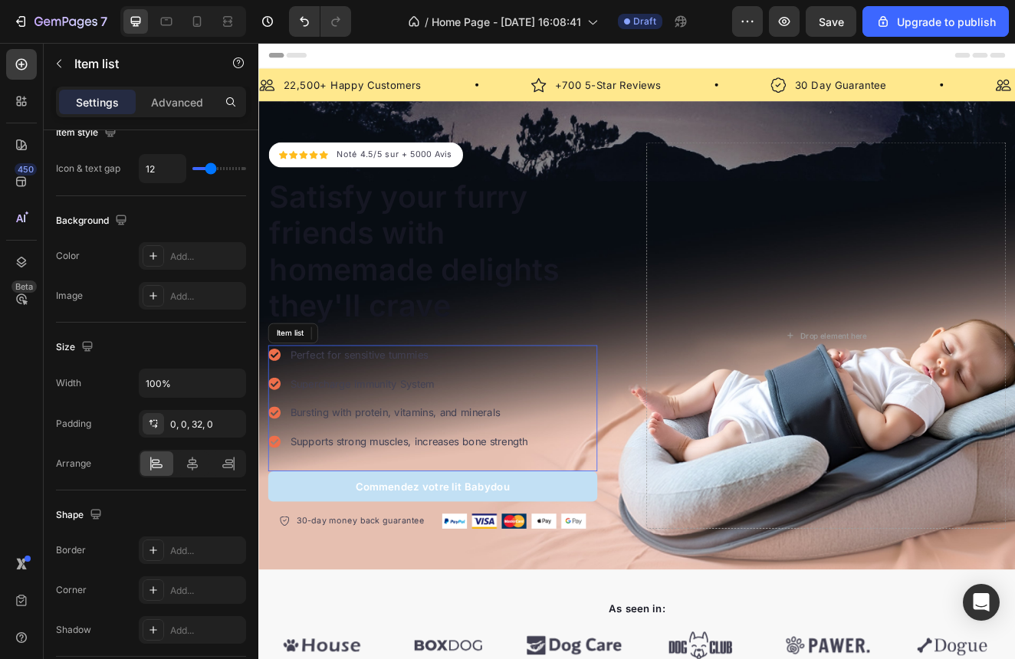
click at [664, 514] on div "Perfect for sensitive tummies Supercharge immunity System Bursting with protein…" at bounding box center [470, 487] width 400 height 153
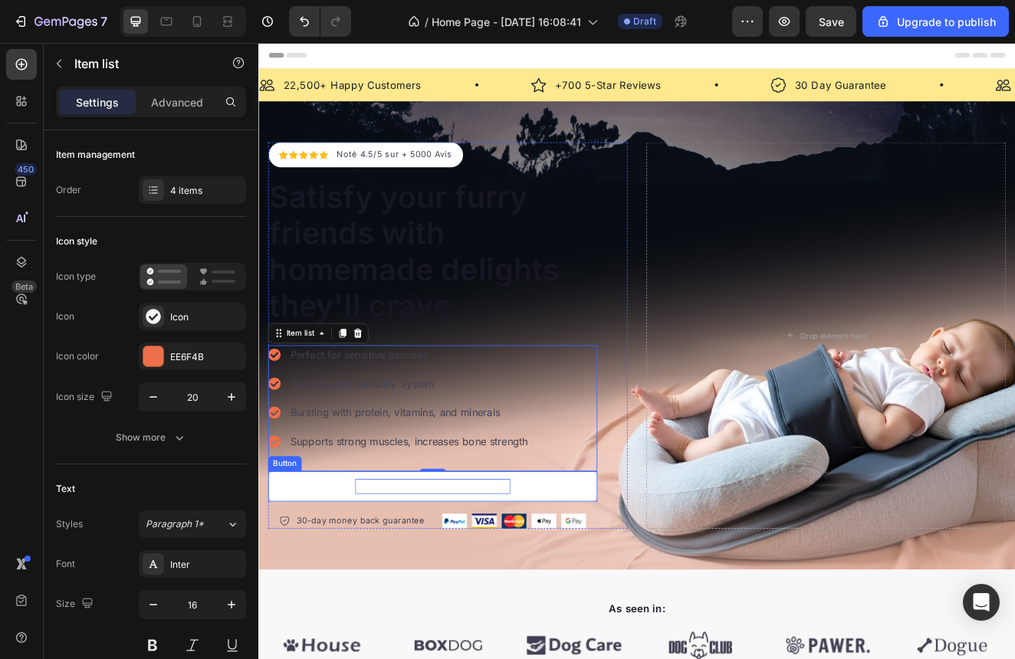
click at [418, 578] on p "Commendez votre lit Babydou" at bounding box center [470, 582] width 189 height 18
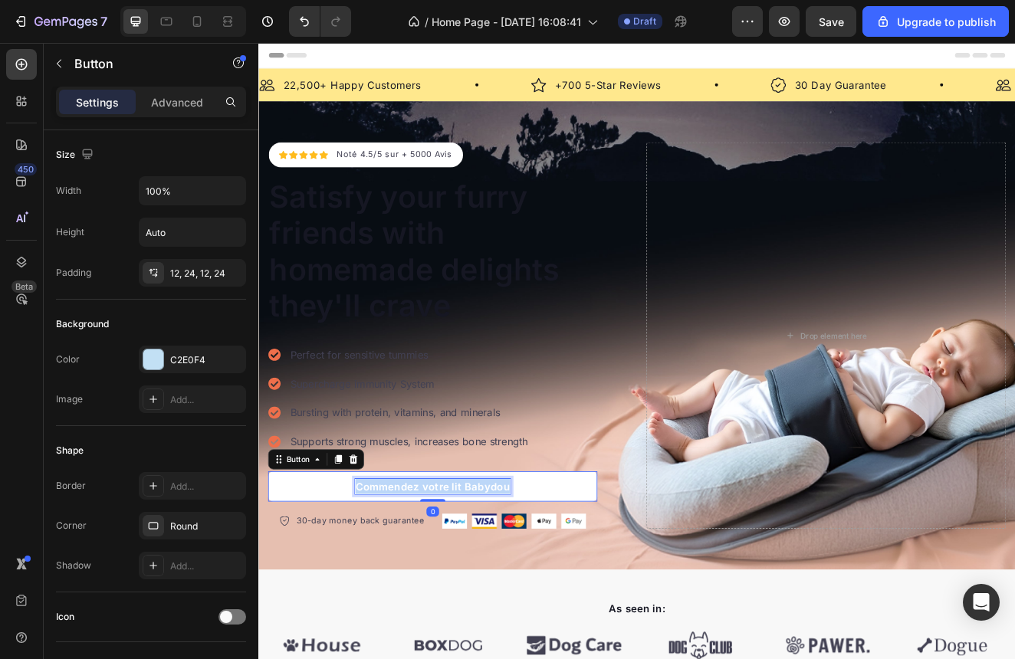
click at [418, 578] on p "Commendez votre lit Babydou" at bounding box center [470, 582] width 189 height 18
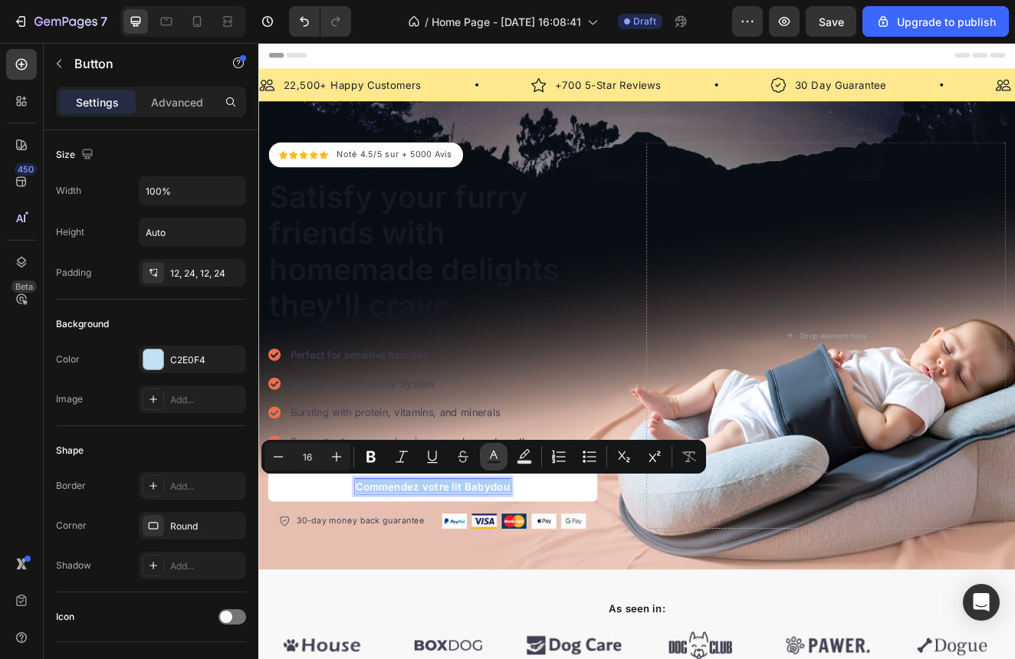
click at [494, 466] on button "Text Color" at bounding box center [494, 457] width 28 height 28
type input "FFFFFF"
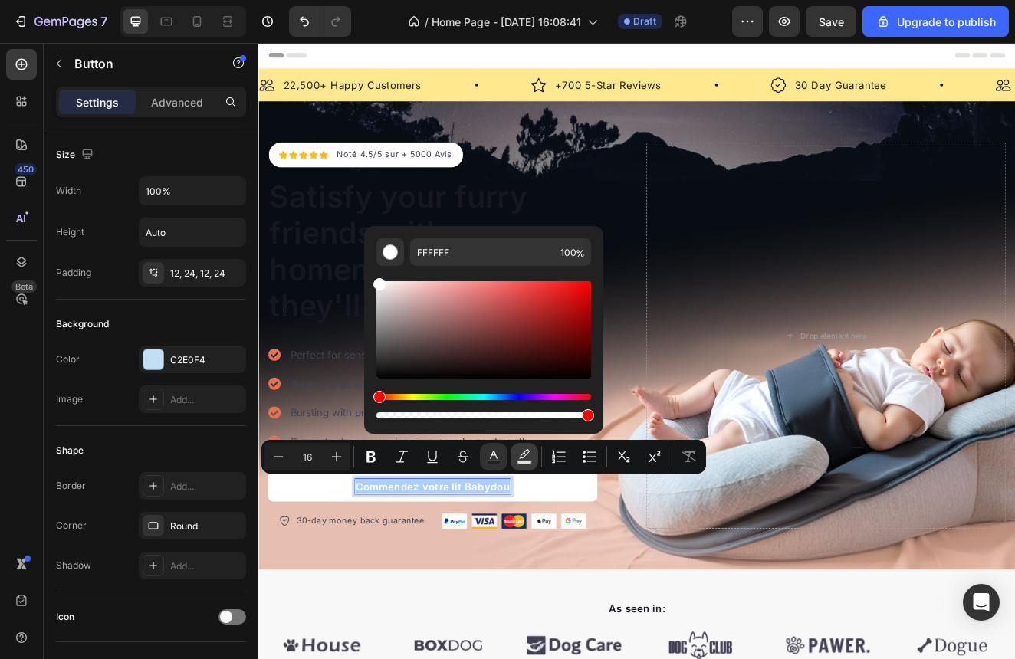
click at [523, 459] on icon "Editor contextual toolbar" at bounding box center [524, 456] width 15 height 15
type input "000000"
type input "77"
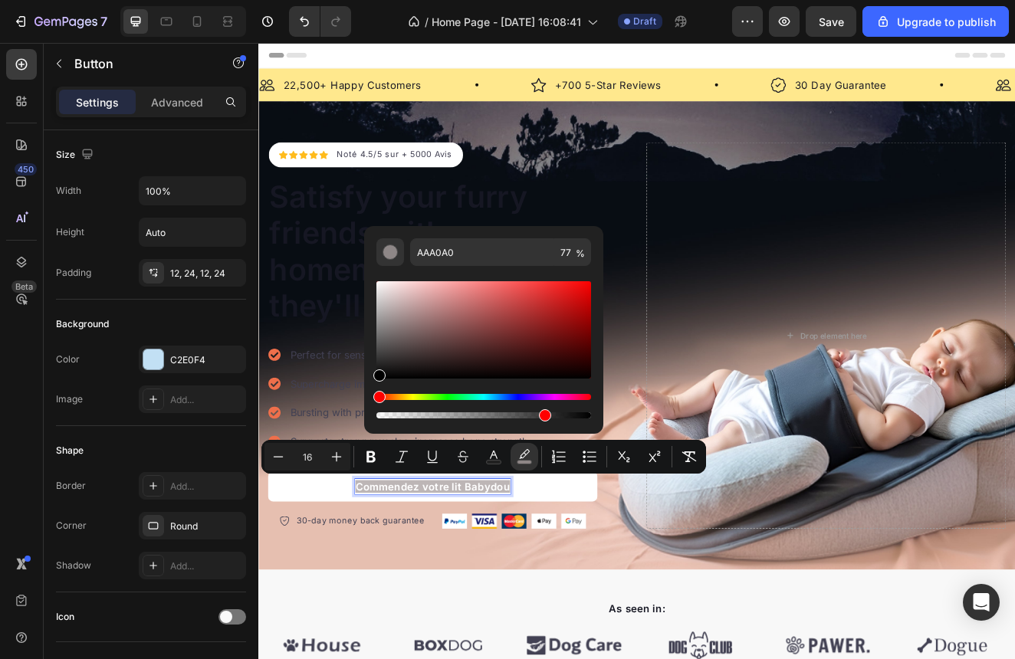
type input "000000"
drag, startPoint x: 390, startPoint y: 313, endPoint x: 373, endPoint y: 407, distance: 95.9
click at [373, 407] on div "000000 77 %" at bounding box center [483, 323] width 239 height 195
click at [631, 586] on link "Commendez votre lit Babydou" at bounding box center [470, 582] width 400 height 37
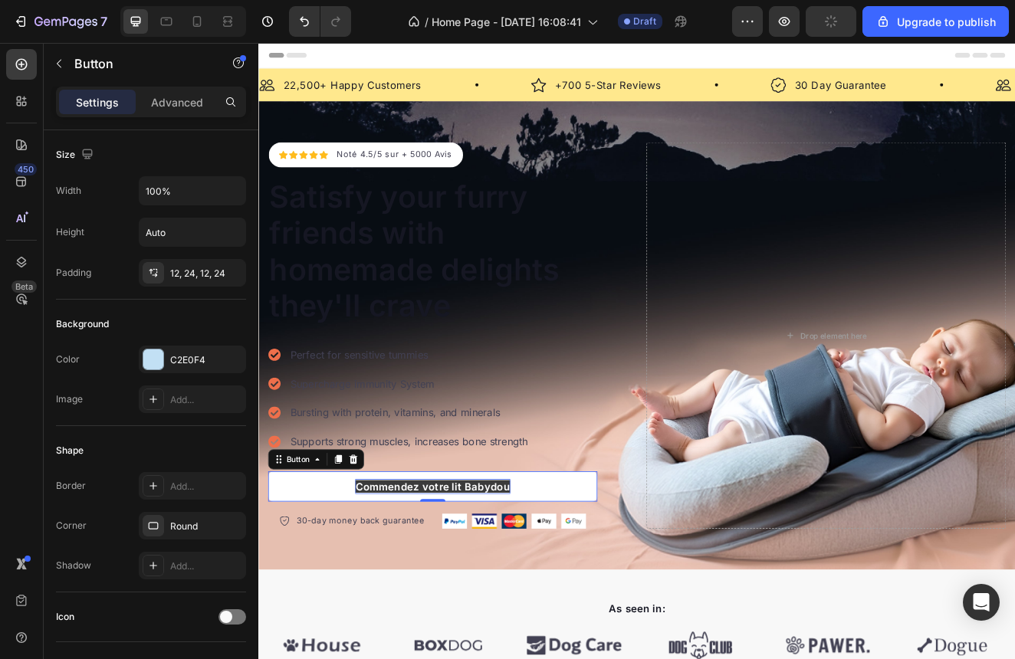
click at [646, 579] on link "Commendez votre lit Babydou" at bounding box center [470, 582] width 400 height 37
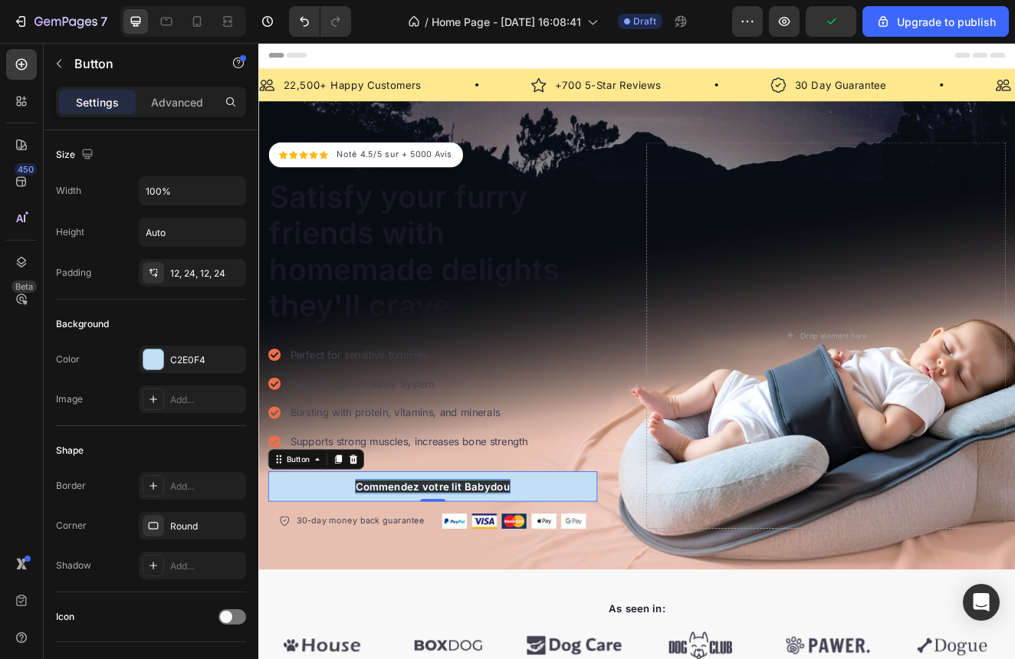
click at [513, 575] on span "Commendez votre lit Babydou" at bounding box center [470, 582] width 189 height 15
click at [537, 575] on span "Commendez votre lit Babydou" at bounding box center [470, 582] width 189 height 15
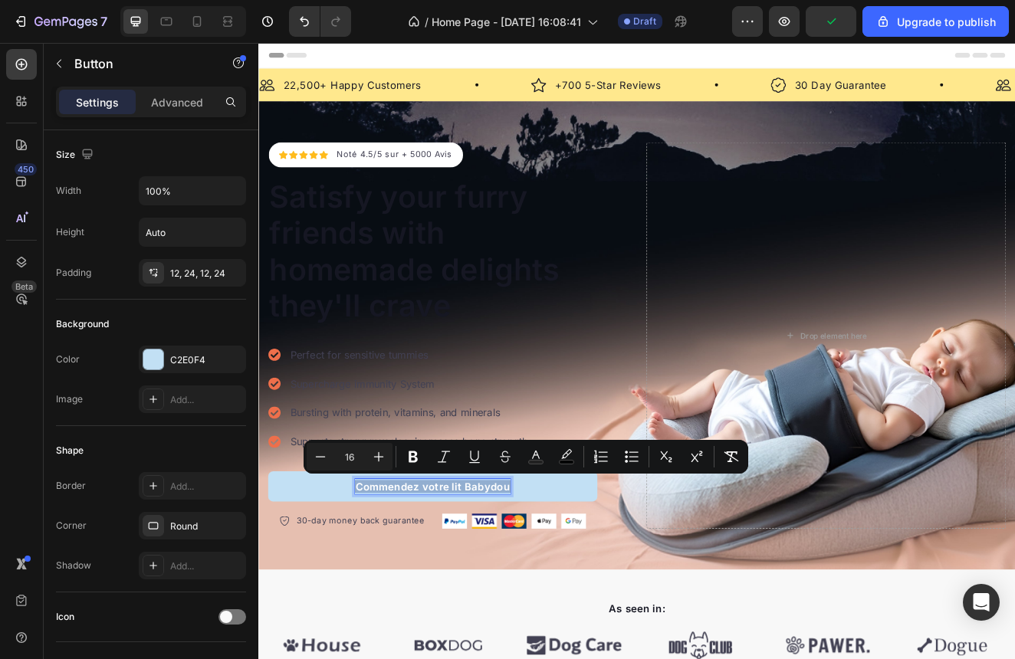
click at [537, 575] on span "Commendez votre lit Babydou" at bounding box center [470, 582] width 189 height 15
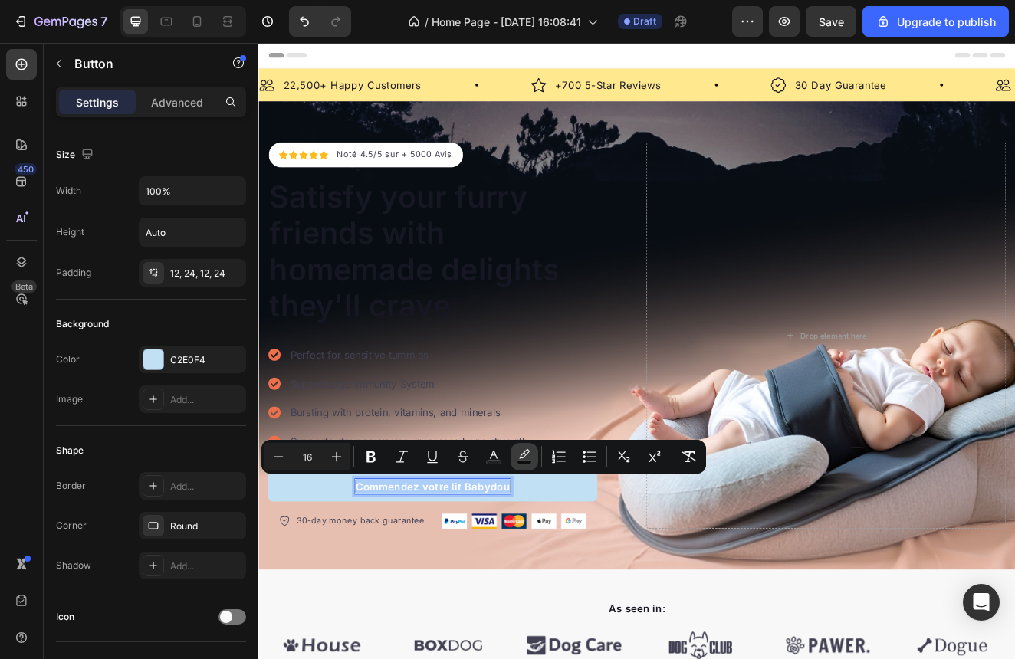
click at [530, 460] on icon "Editor contextual toolbar" at bounding box center [524, 456] width 15 height 15
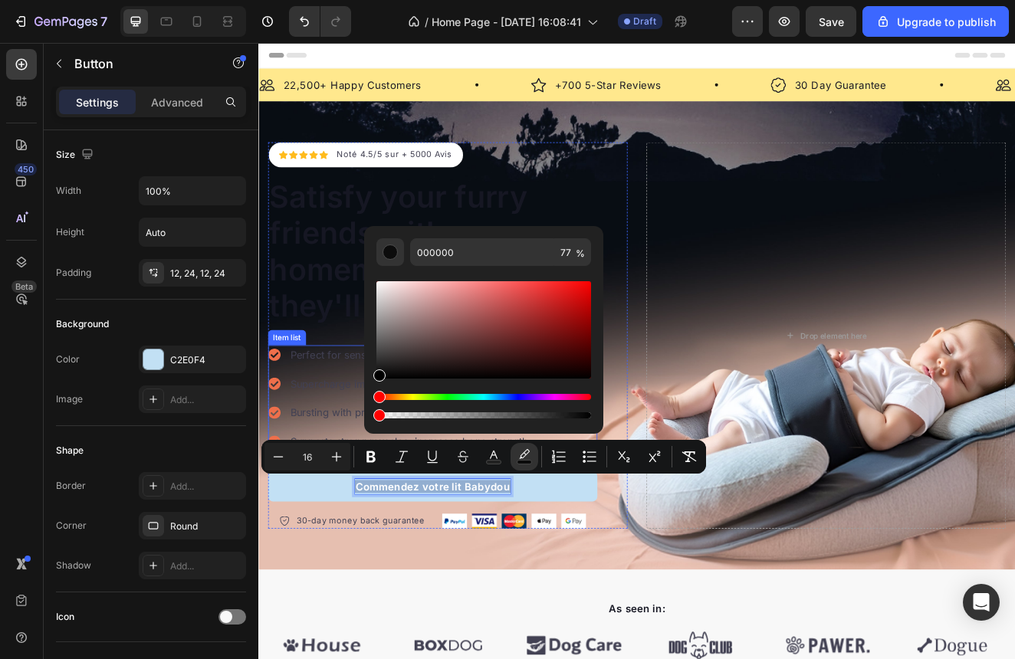
type input "0"
drag, startPoint x: 808, startPoint y: 457, endPoint x: 300, endPoint y: 515, distance: 510.7
click at [484, 451] on button "Text Color" at bounding box center [494, 457] width 28 height 28
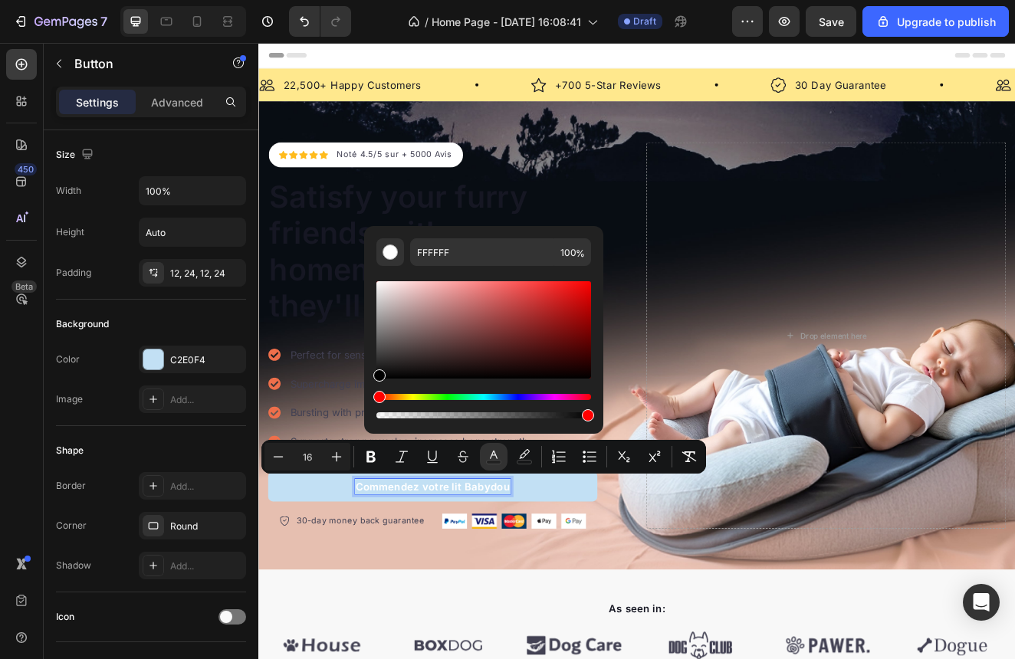
drag, startPoint x: 389, startPoint y: 341, endPoint x: 372, endPoint y: 393, distance: 54.8
click at [372, 394] on div "FFFFFF 100 %" at bounding box center [483, 323] width 239 height 195
type input "000000"
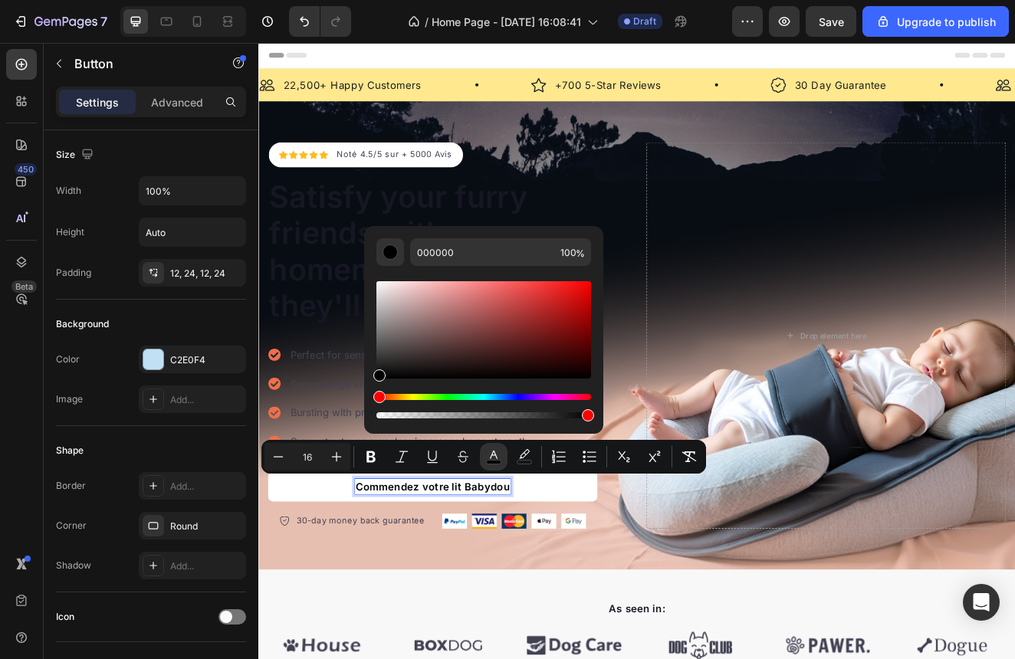
click at [621, 581] on link "Commendez votre lit Babydou" at bounding box center [470, 582] width 400 height 37
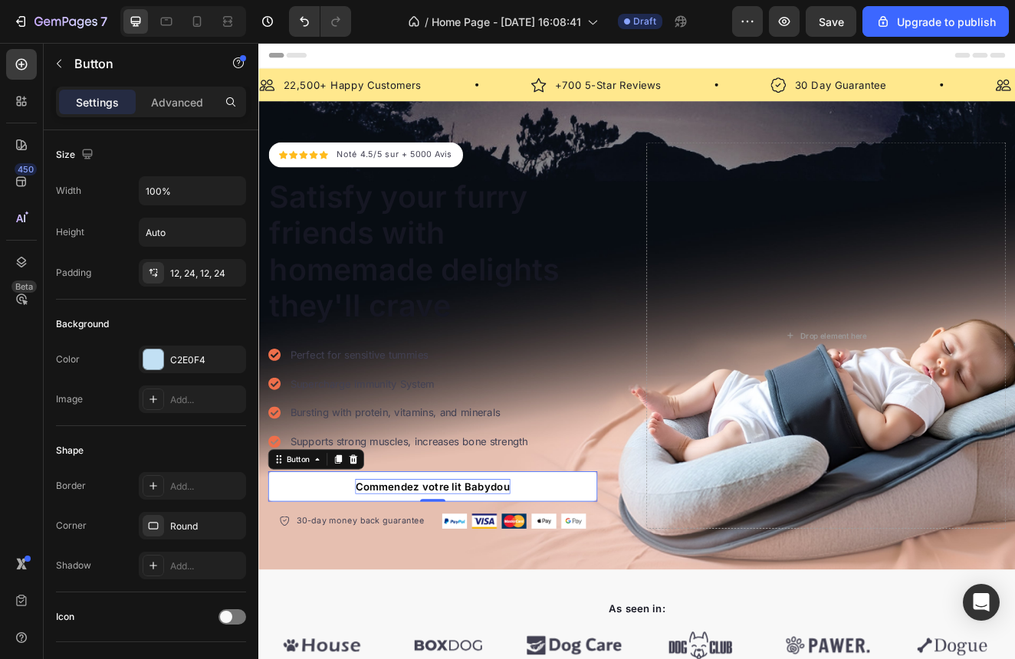
click at [428, 579] on span "Commendez votre lit Babydou" at bounding box center [470, 582] width 189 height 15
click at [425, 579] on span "Commendez votre lit Babydou" at bounding box center [470, 582] width 189 height 15
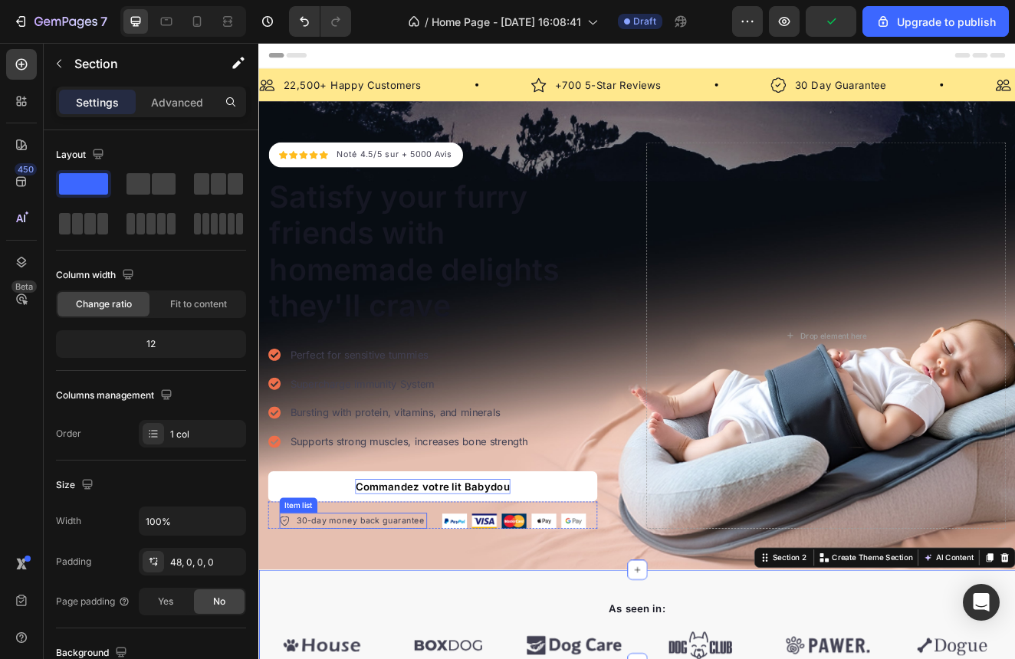
click at [442, 629] on div "30-day money back guarantee" at bounding box center [382, 625] width 161 height 20
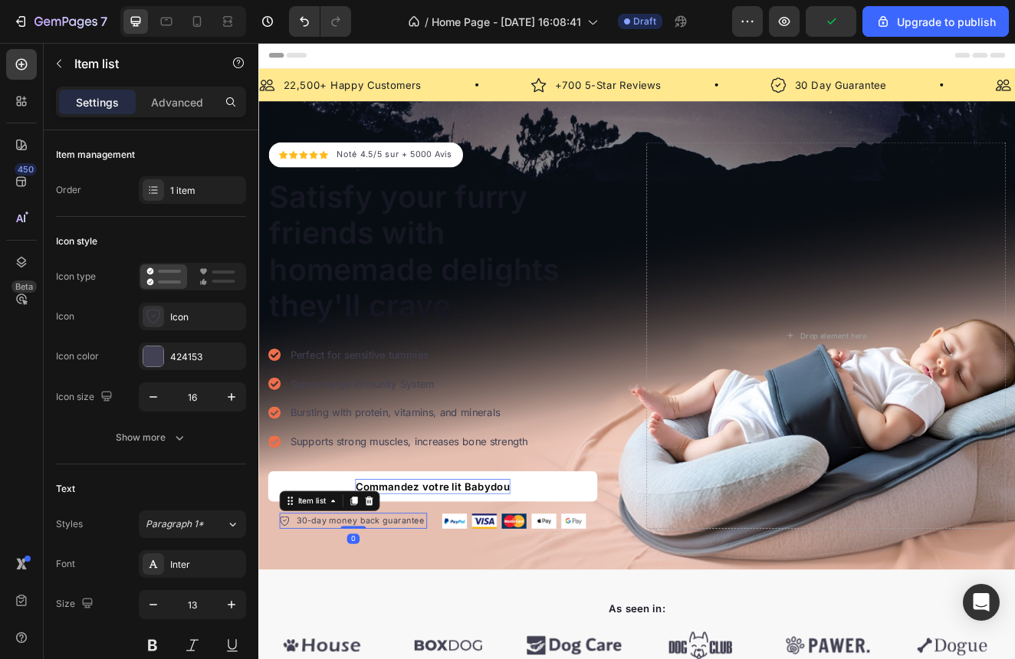
click at [442, 629] on div "30-day money back guarantee" at bounding box center [382, 625] width 161 height 20
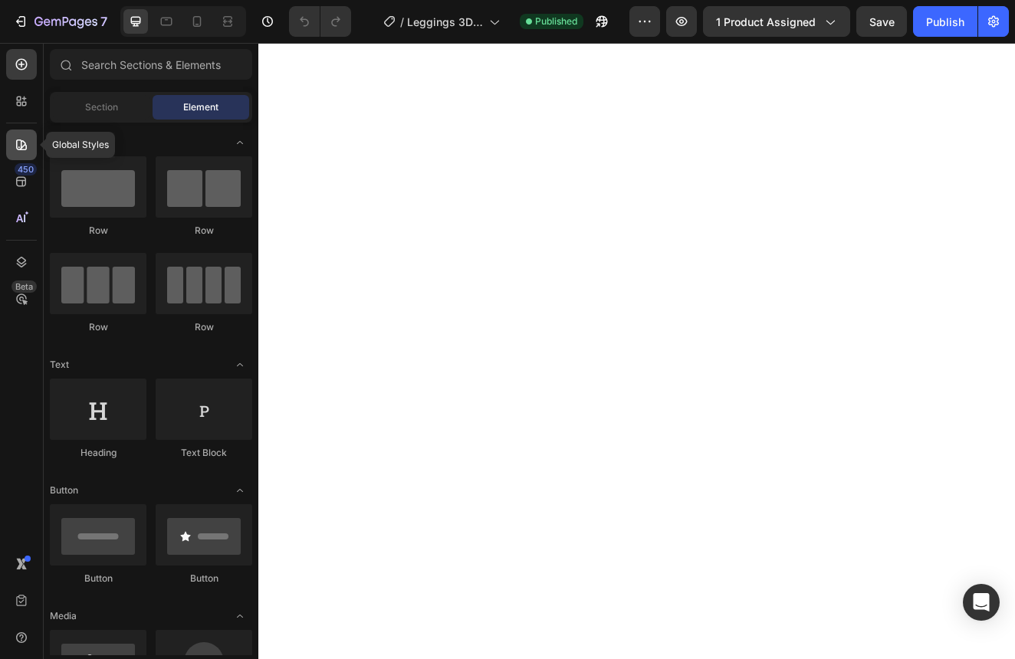
click at [13, 139] on div at bounding box center [21, 145] width 31 height 31
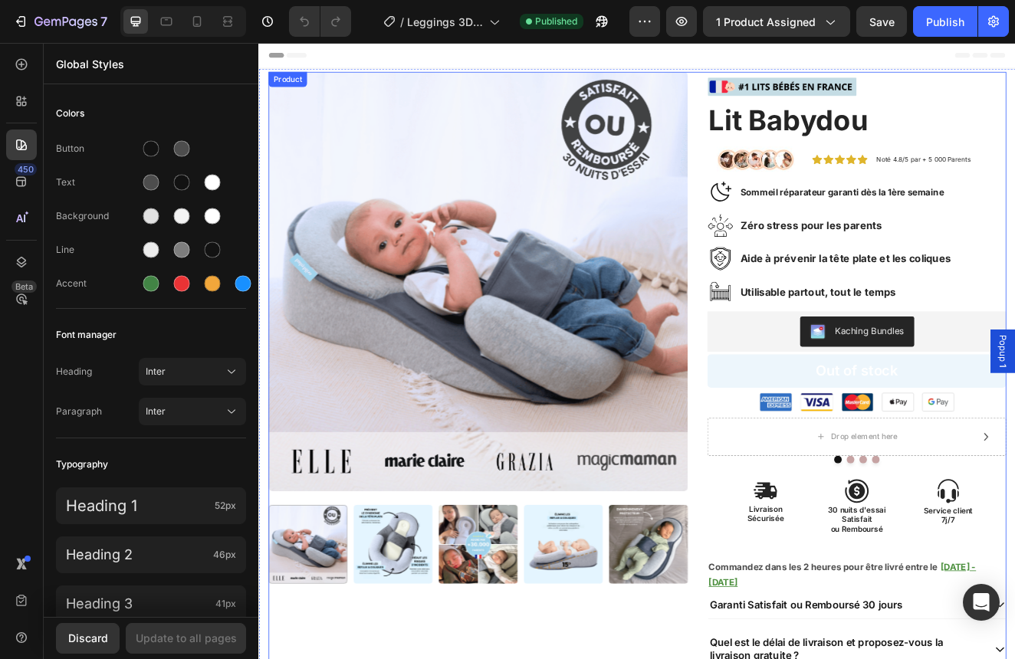
scroll to position [481, 0]
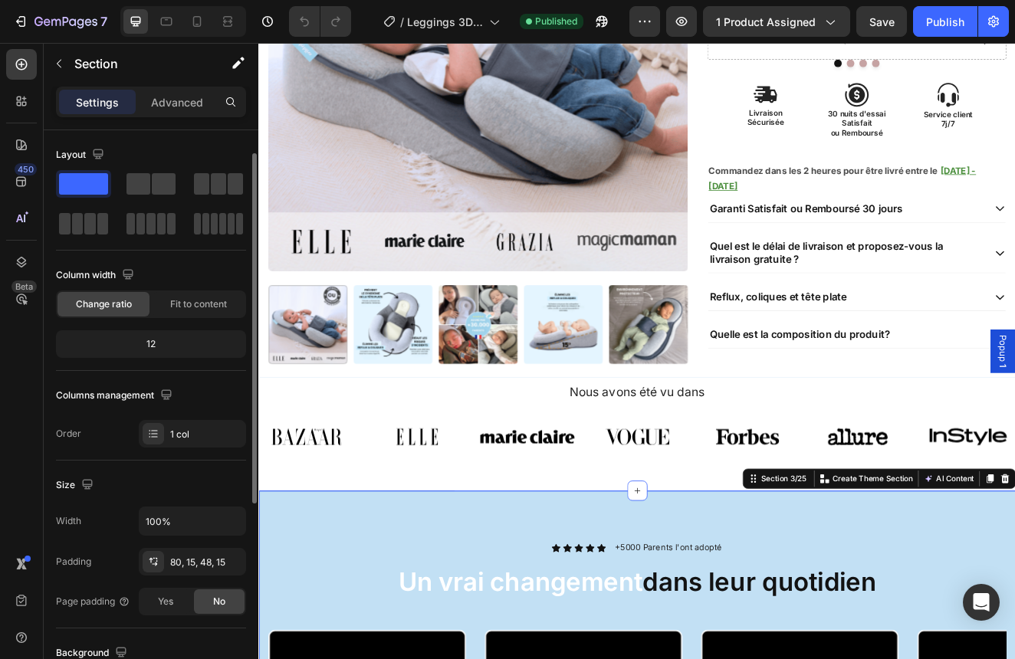
scroll to position [363, 0]
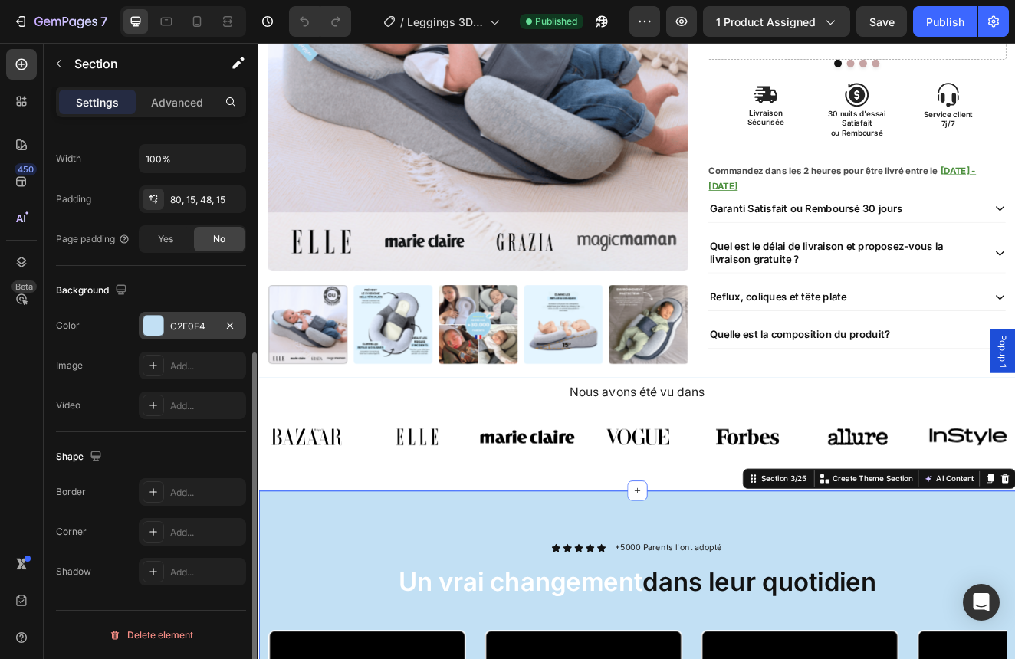
click at [182, 327] on div "C2E0F4" at bounding box center [192, 327] width 44 height 14
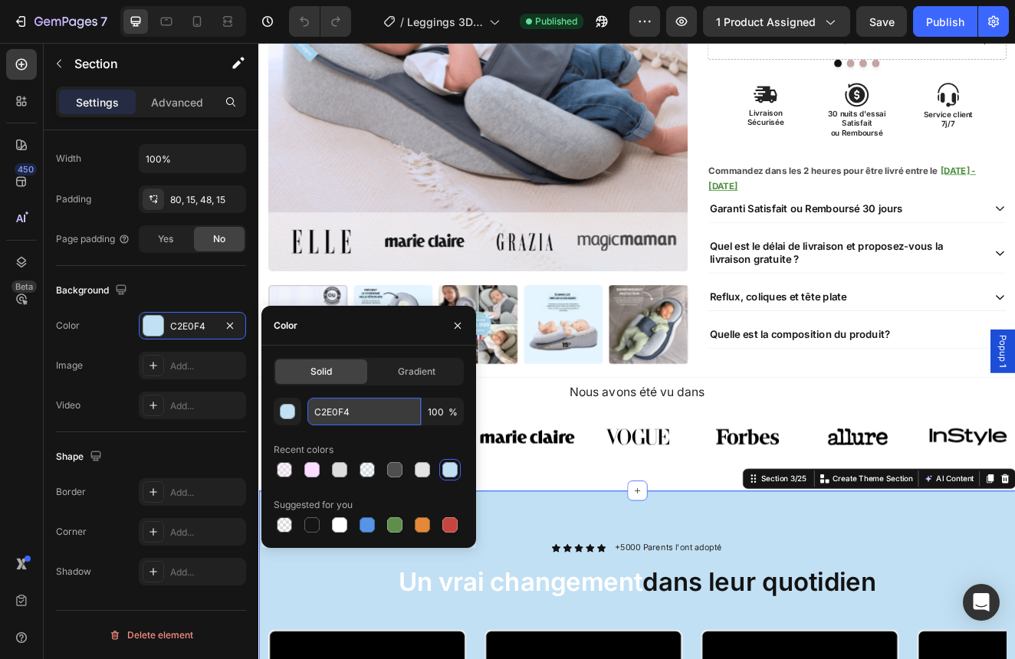
click at [342, 415] on input "C2E0F4" at bounding box center [363, 412] width 113 height 28
